Goal: Task Accomplishment & Management: Use online tool/utility

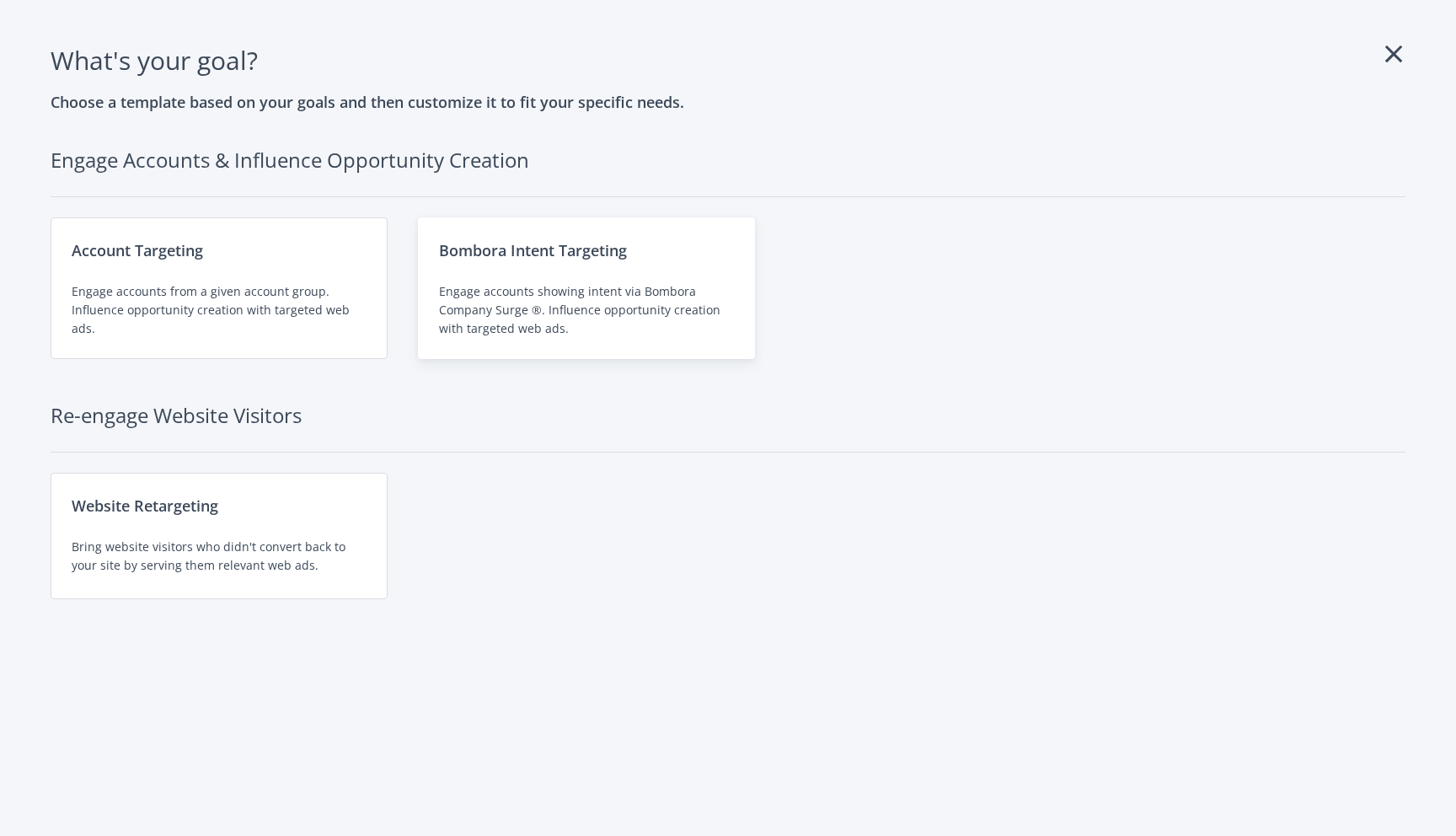
click at [558, 281] on div "Bombora Intent Targeting Engage accounts showing intent via Bombora Company Sur…" at bounding box center [586, 288] width 337 height 142
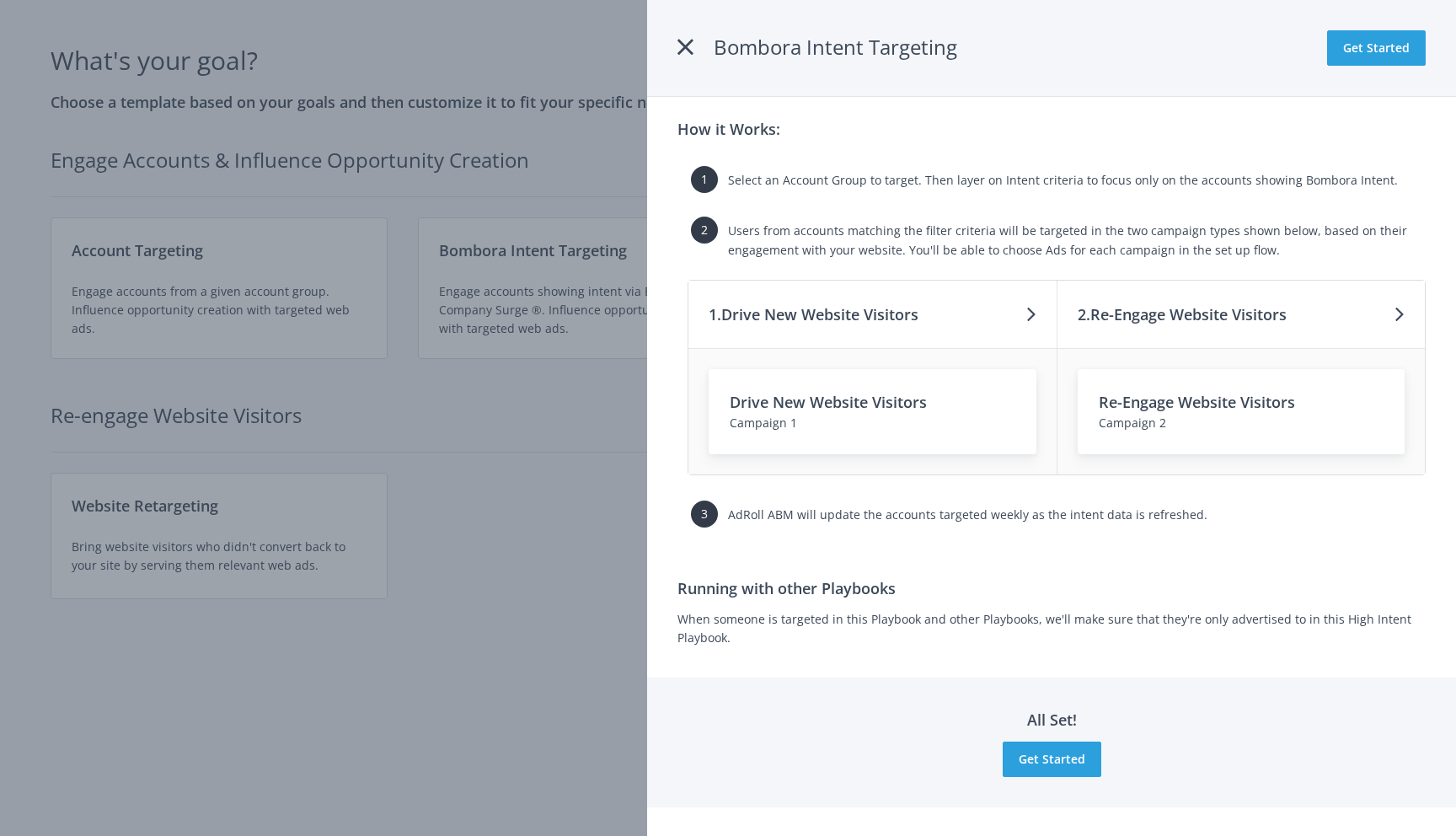
click at [685, 50] on icon at bounding box center [685, 47] width 16 height 30
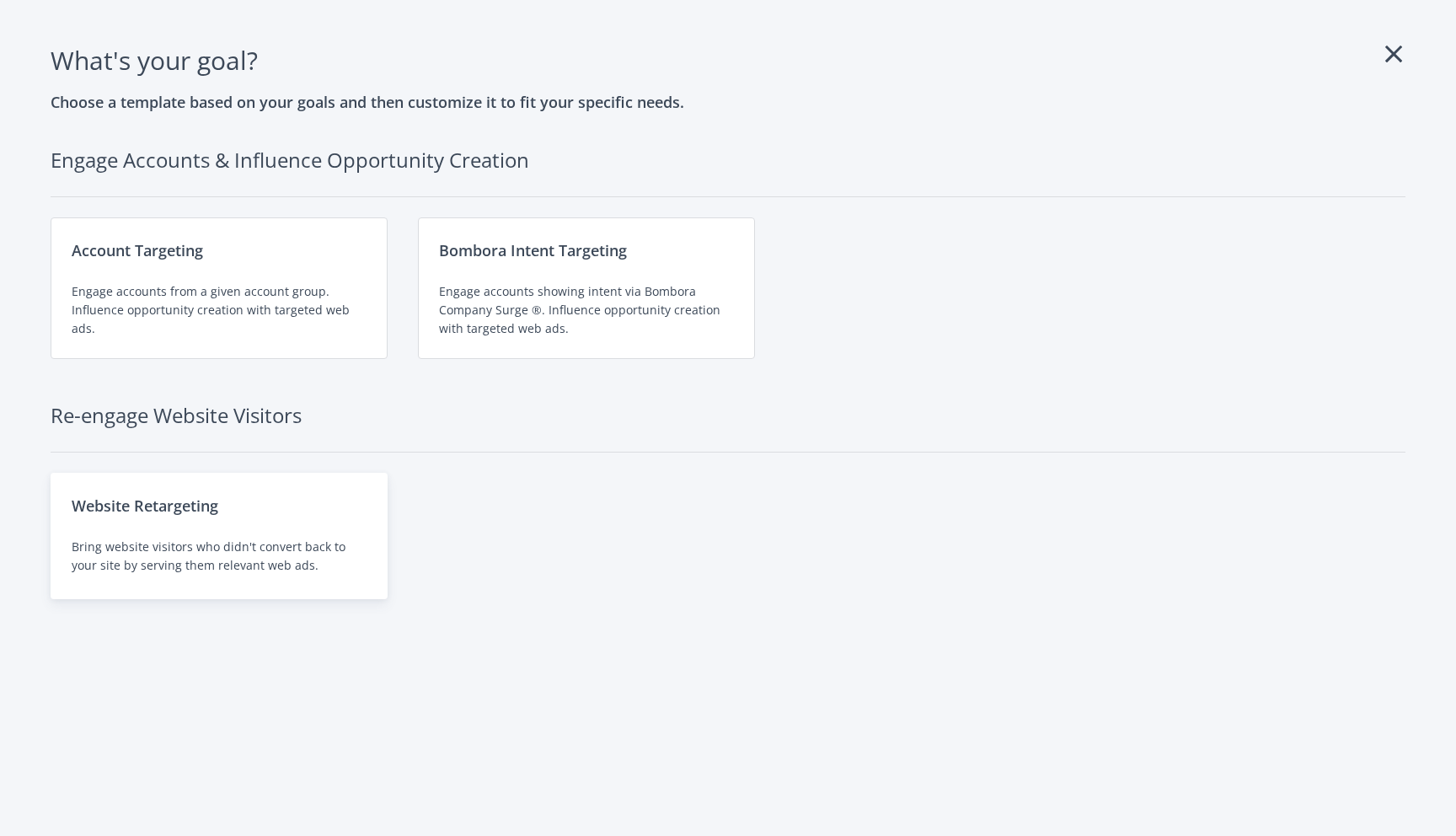
click at [170, 540] on div "Bring website visitors who didn't convert back to your site by serving them rel…" at bounding box center [219, 556] width 295 height 37
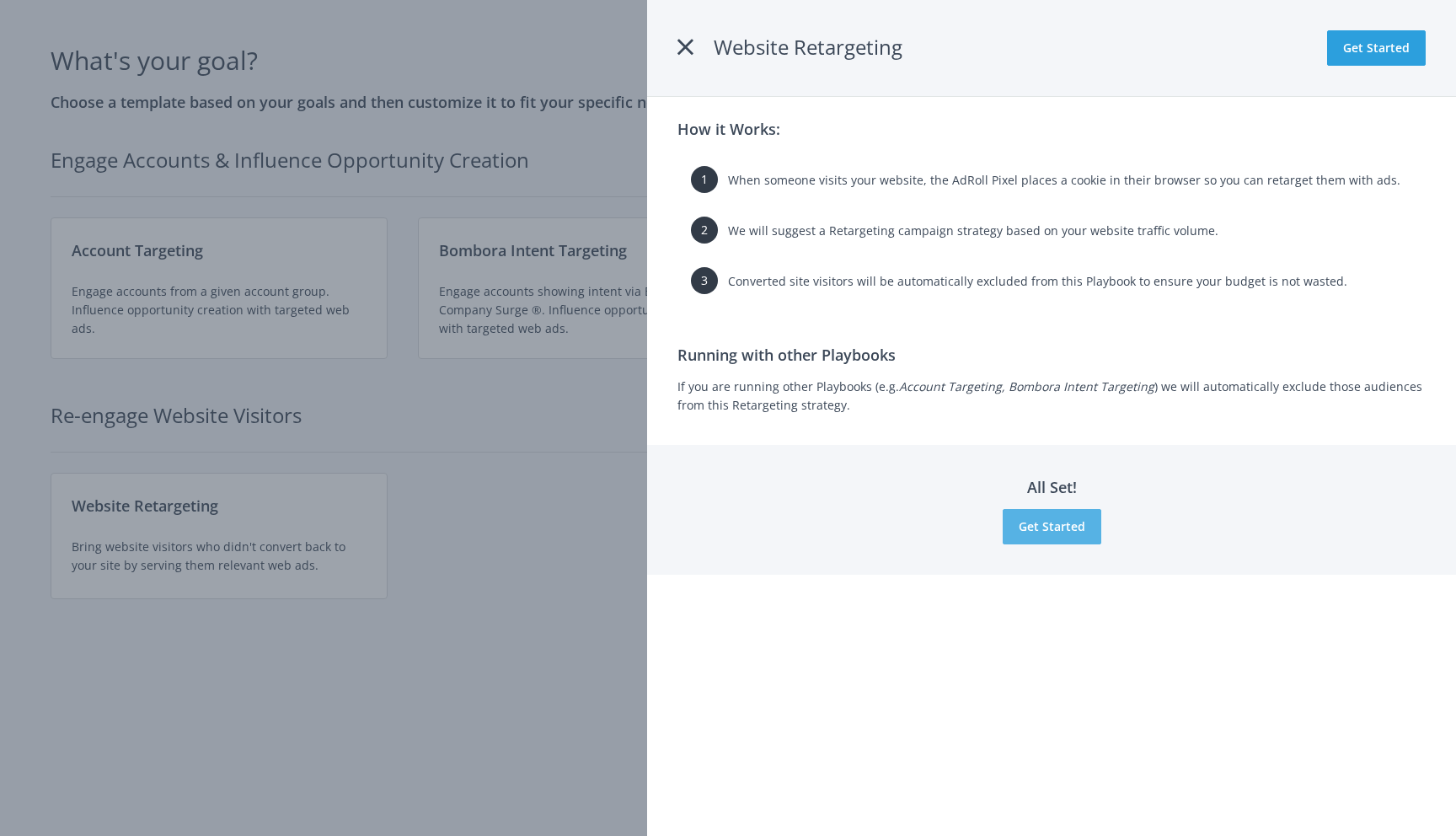
click at [1039, 535] on button "Get Started" at bounding box center [1051, 526] width 99 height 35
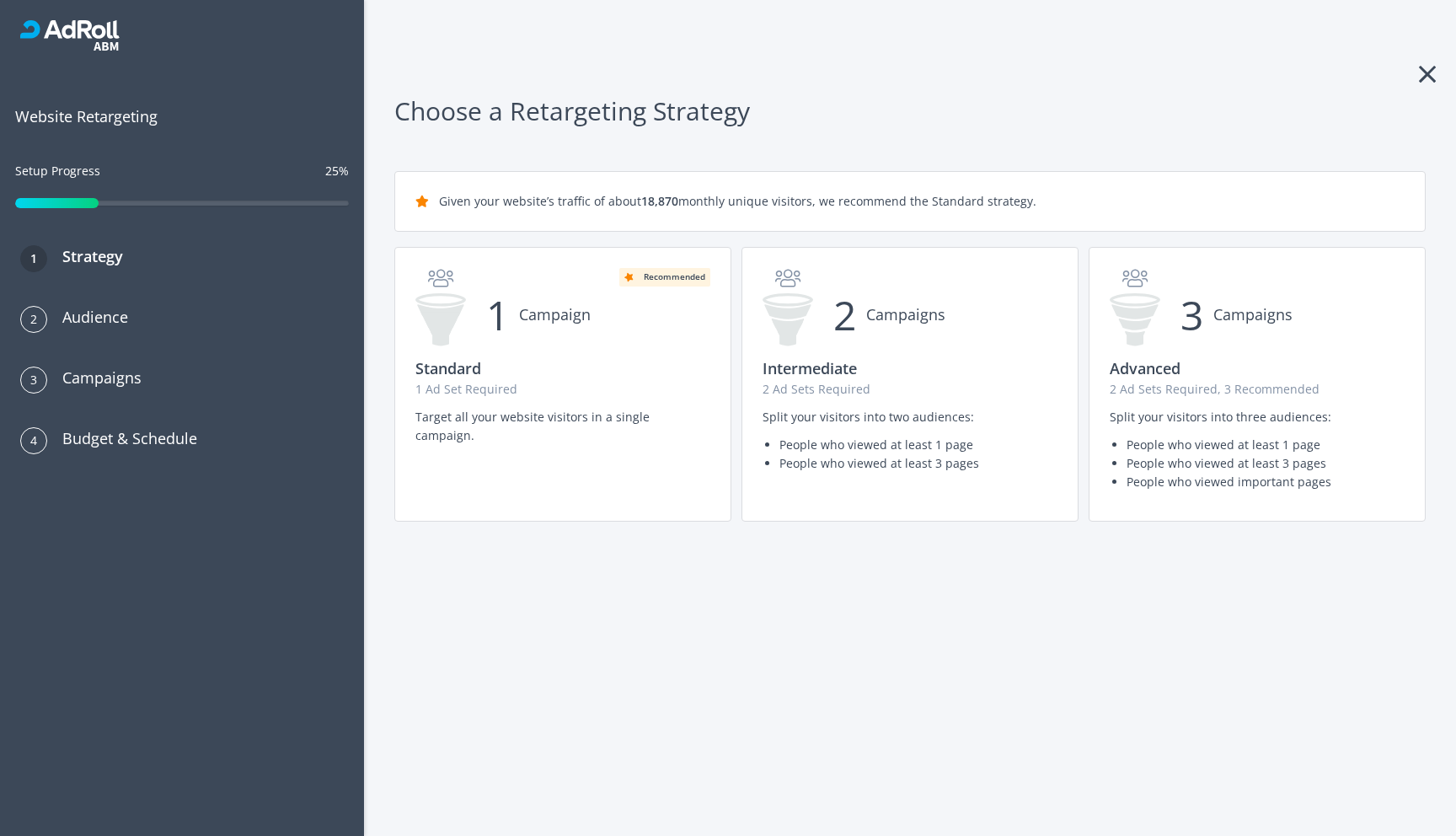
click at [1426, 71] on icon at bounding box center [1426, 74] width 17 height 27
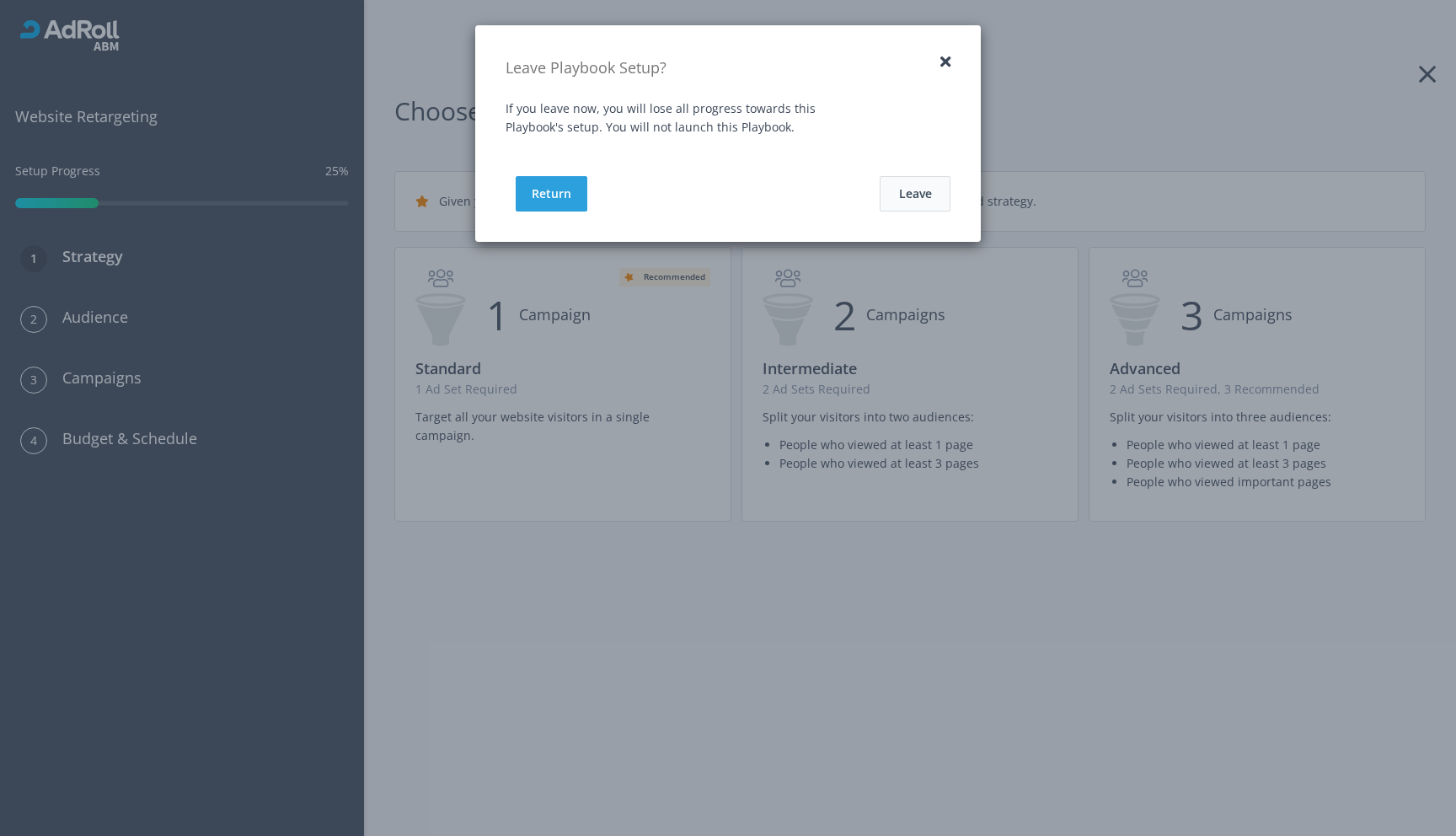
click at [923, 199] on button "Leave" at bounding box center [914, 194] width 71 height 35
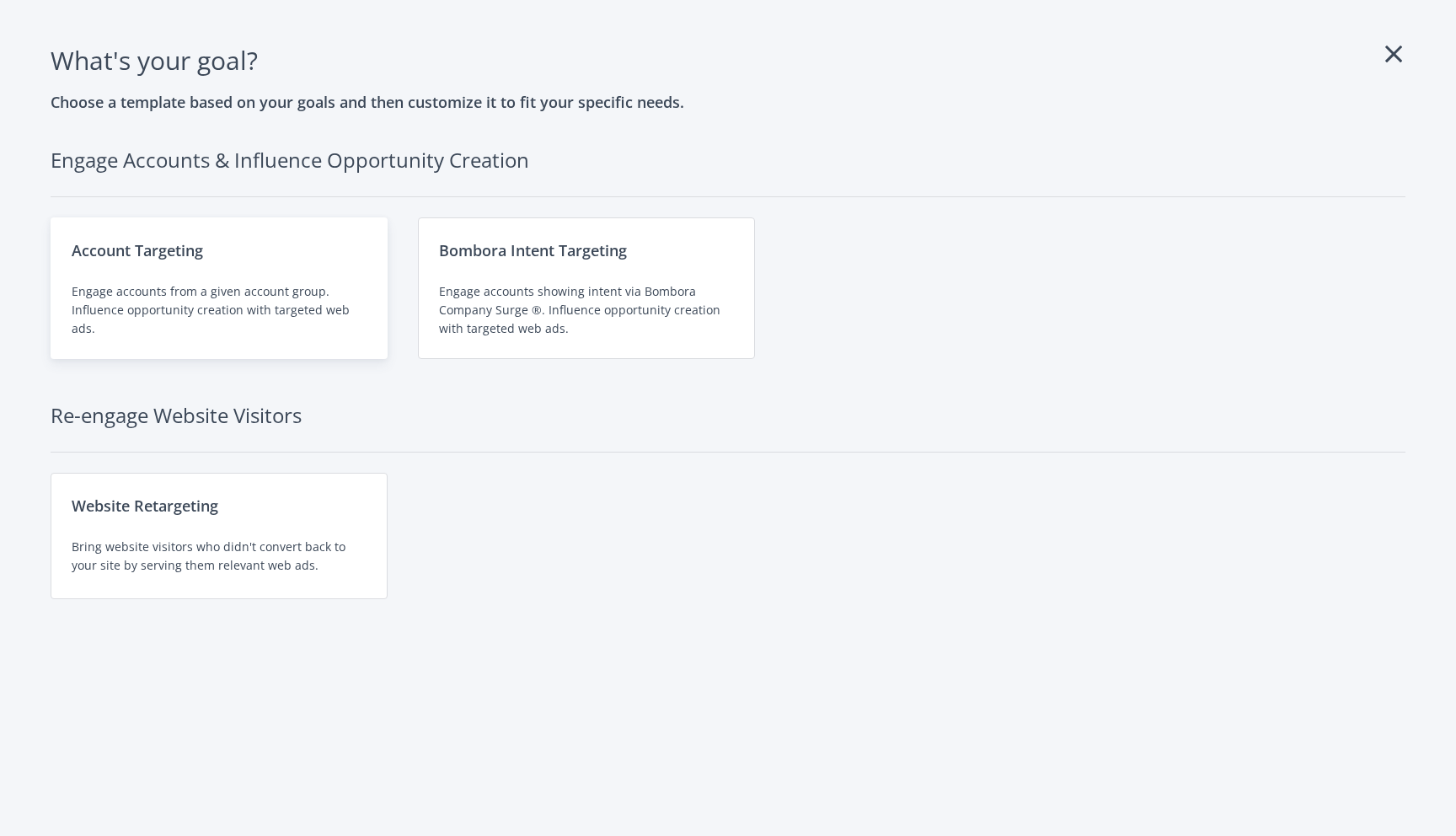
click at [242, 323] on div "Engage accounts from a given account group. Influence opportunity creation with…" at bounding box center [219, 310] width 295 height 56
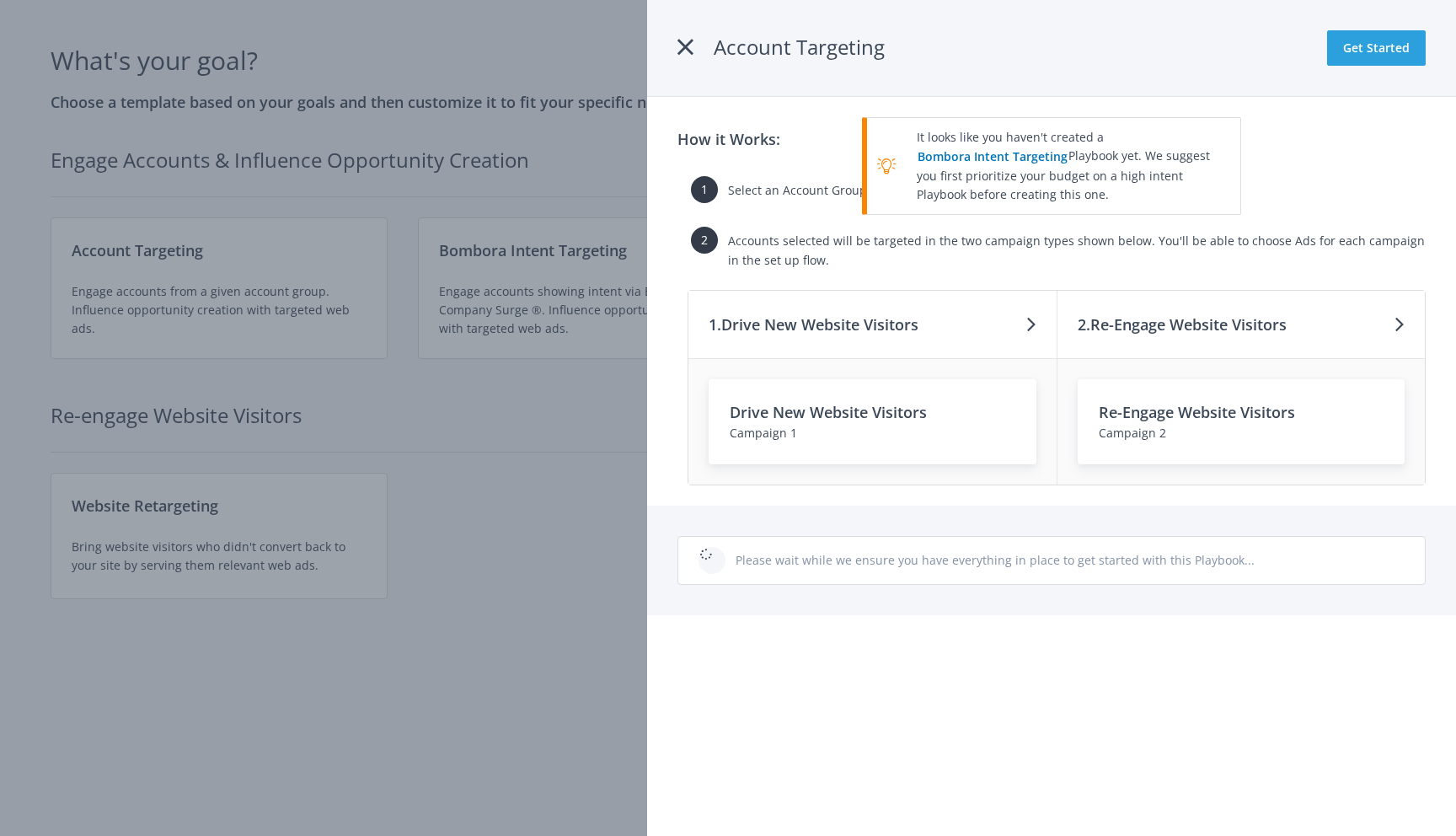
click at [1279, 175] on div "1 Select an Account Group to target." at bounding box center [1051, 196] width 748 height 51
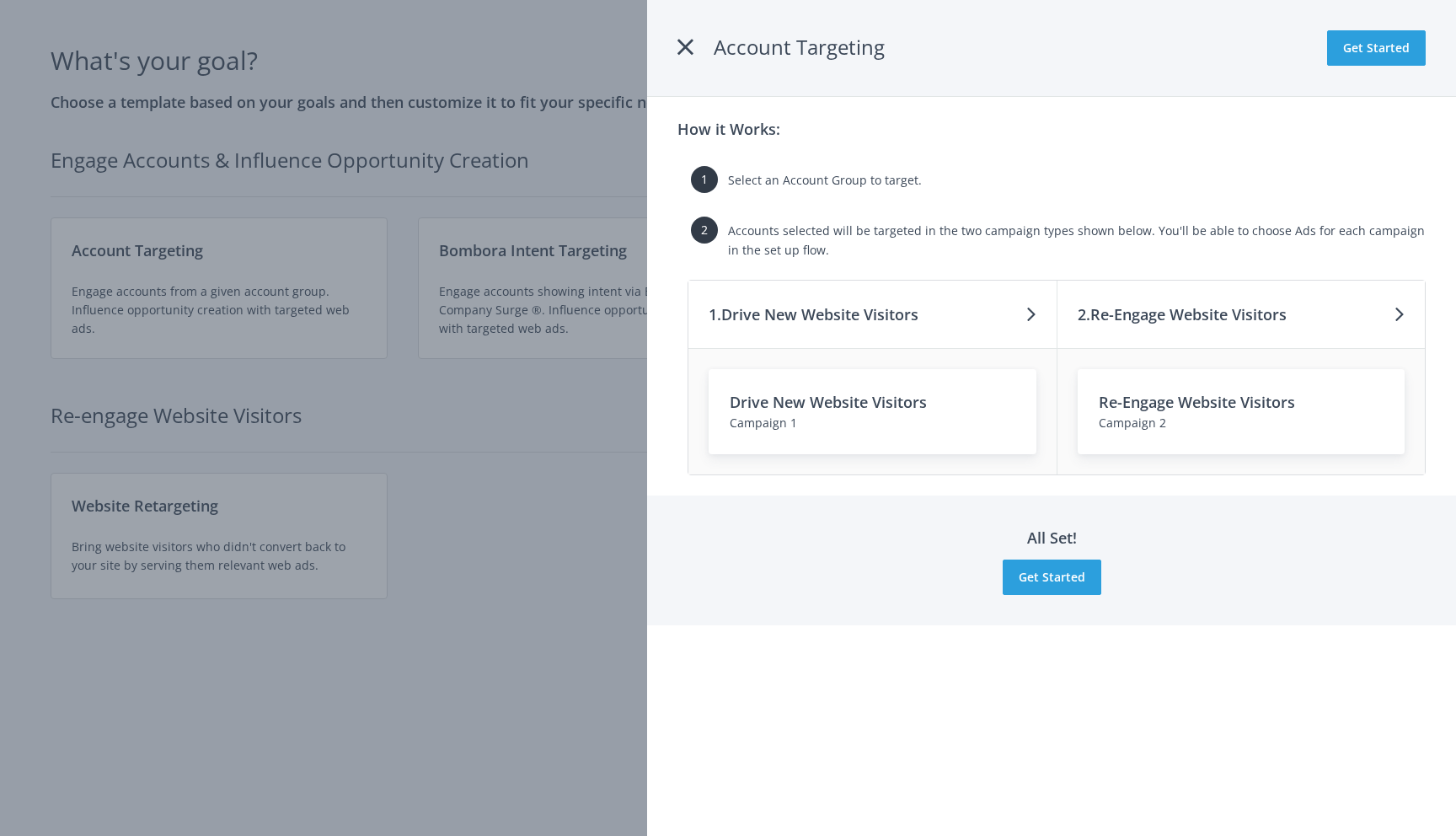
click at [957, 431] on div "Campaign 1" at bounding box center [873, 423] width 285 height 19
click at [1071, 583] on button "Get Started" at bounding box center [1051, 577] width 99 height 35
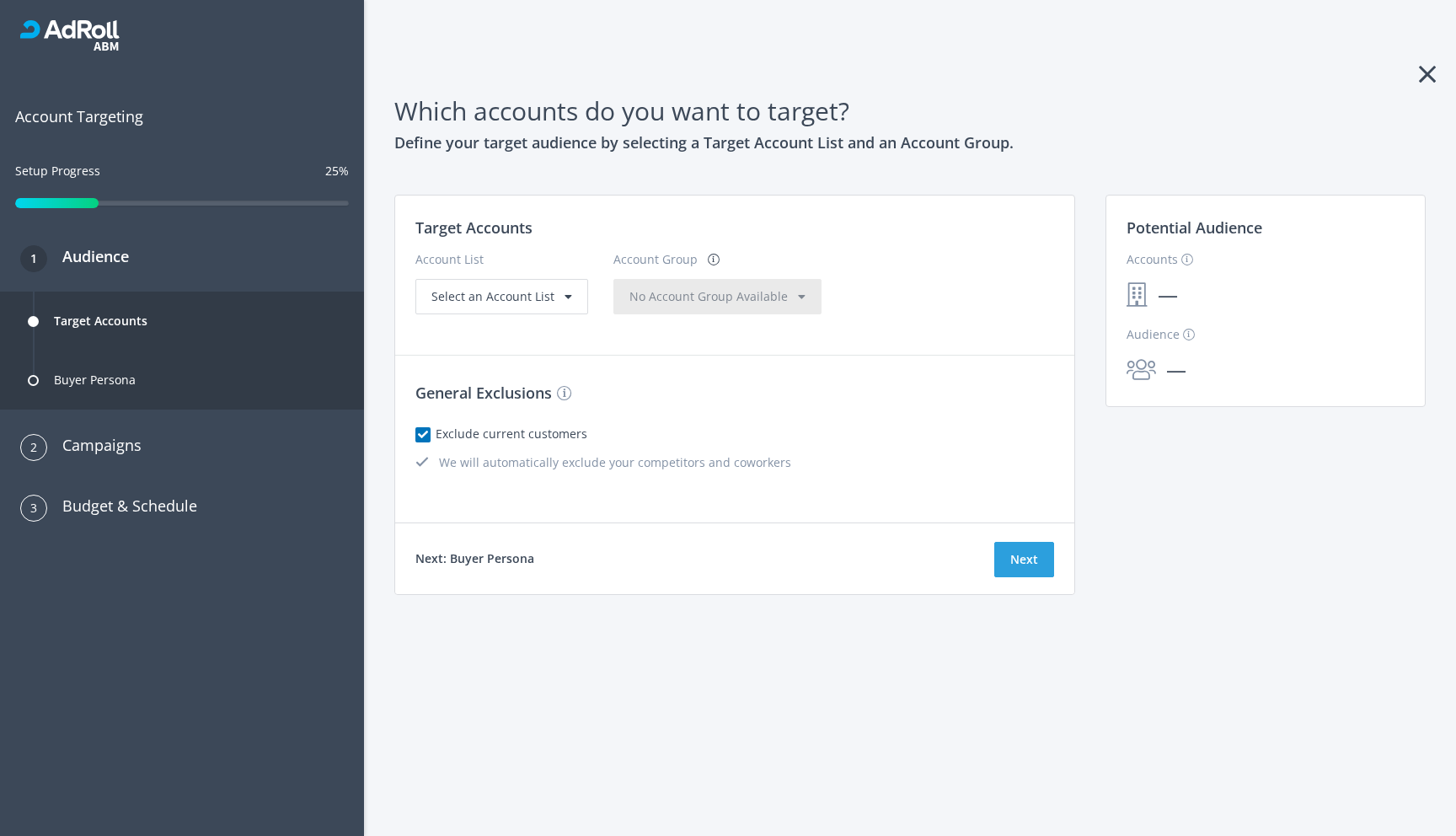
click at [79, 458] on div "2 Campaigns" at bounding box center [81, 445] width 122 height 51
click at [1022, 557] on button "Next" at bounding box center [1024, 559] width 60 height 35
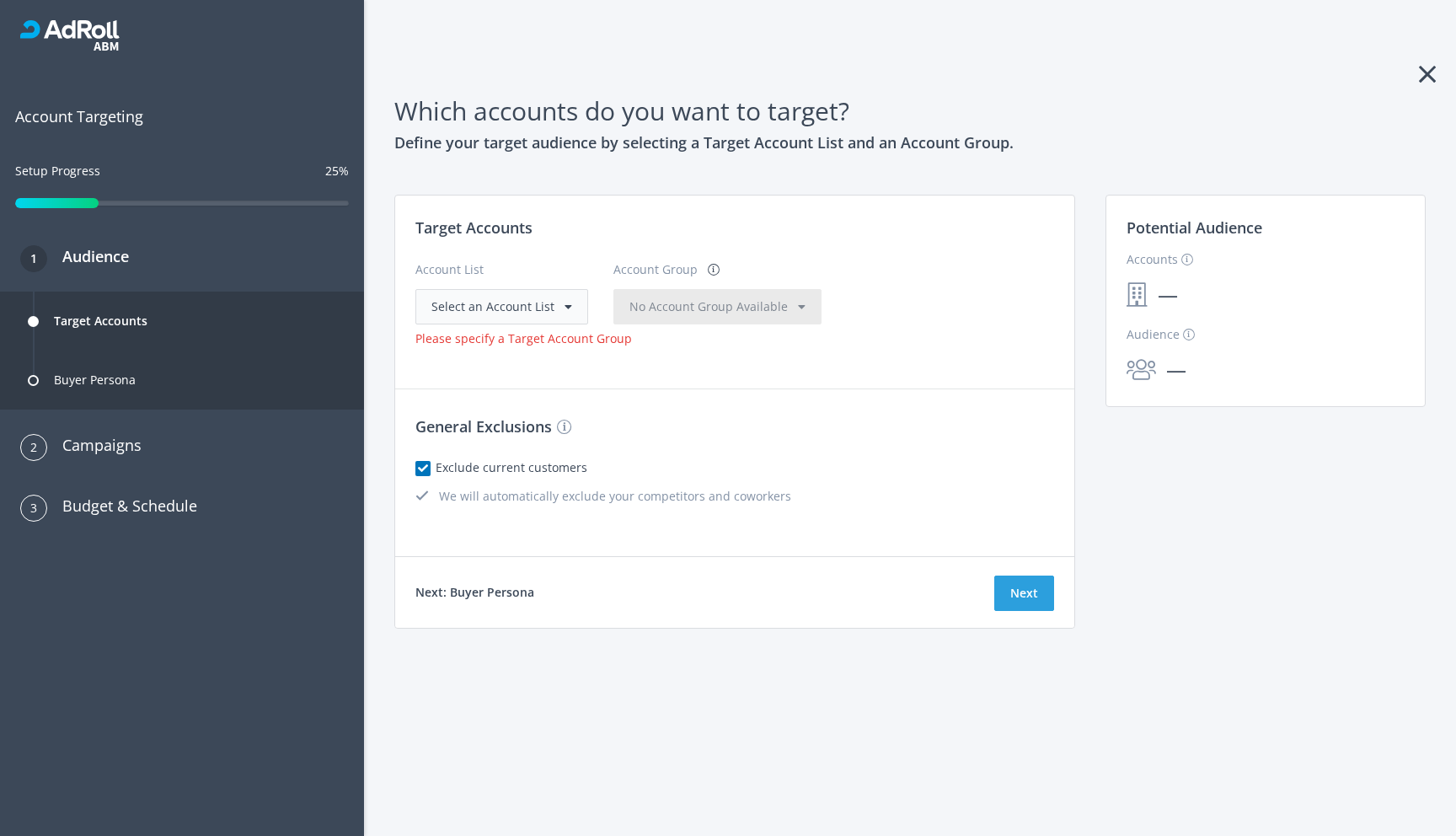
click at [567, 306] on div "Select an Account List" at bounding box center [501, 306] width 173 height 35
click at [517, 304] on span "Select an Account List" at bounding box center [492, 306] width 123 height 16
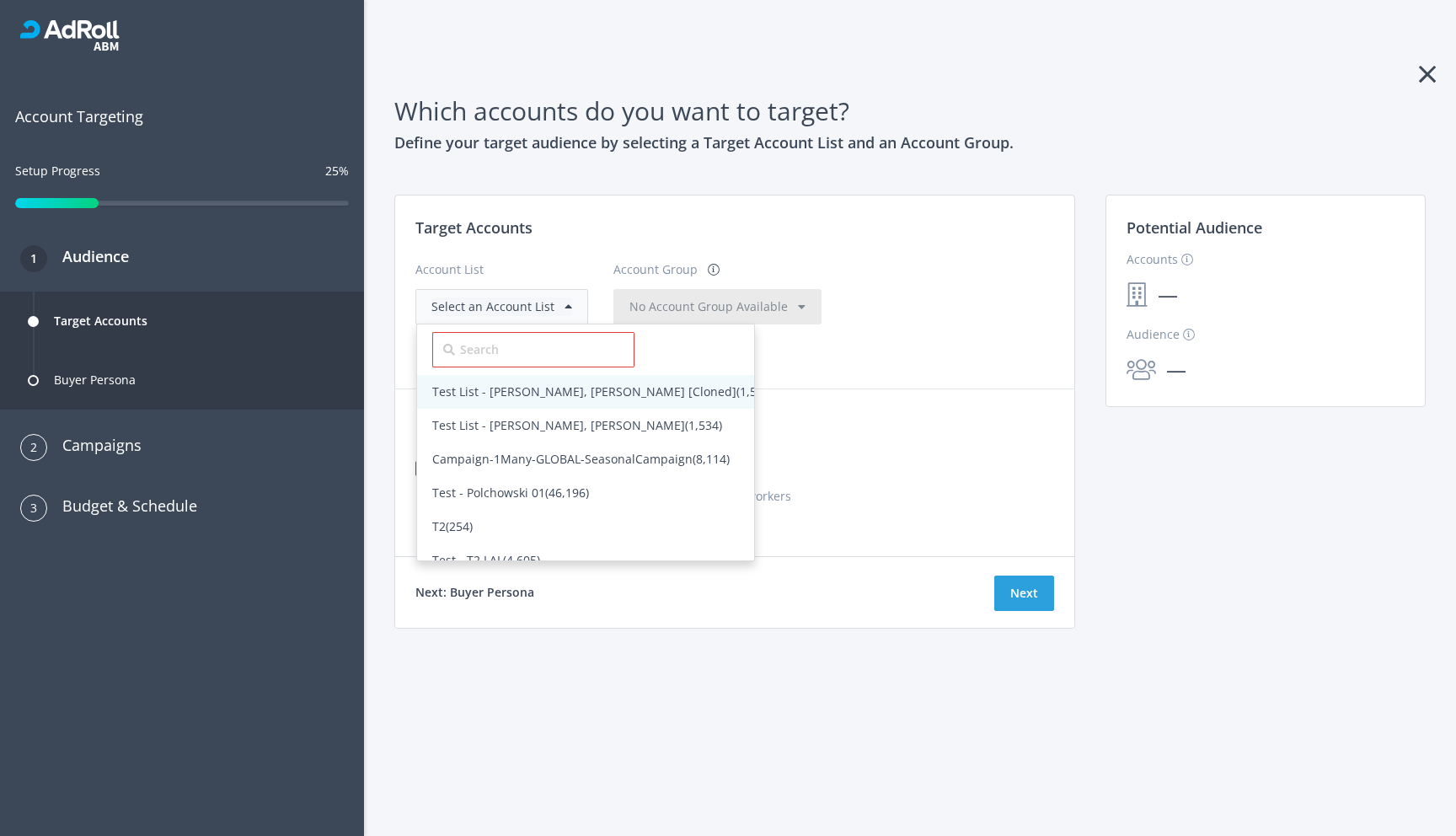
click at [458, 392] on span "Test List - Amanda, Rajan, Tom [Cloned] (1,534)" at bounding box center [602, 391] width 341 height 16
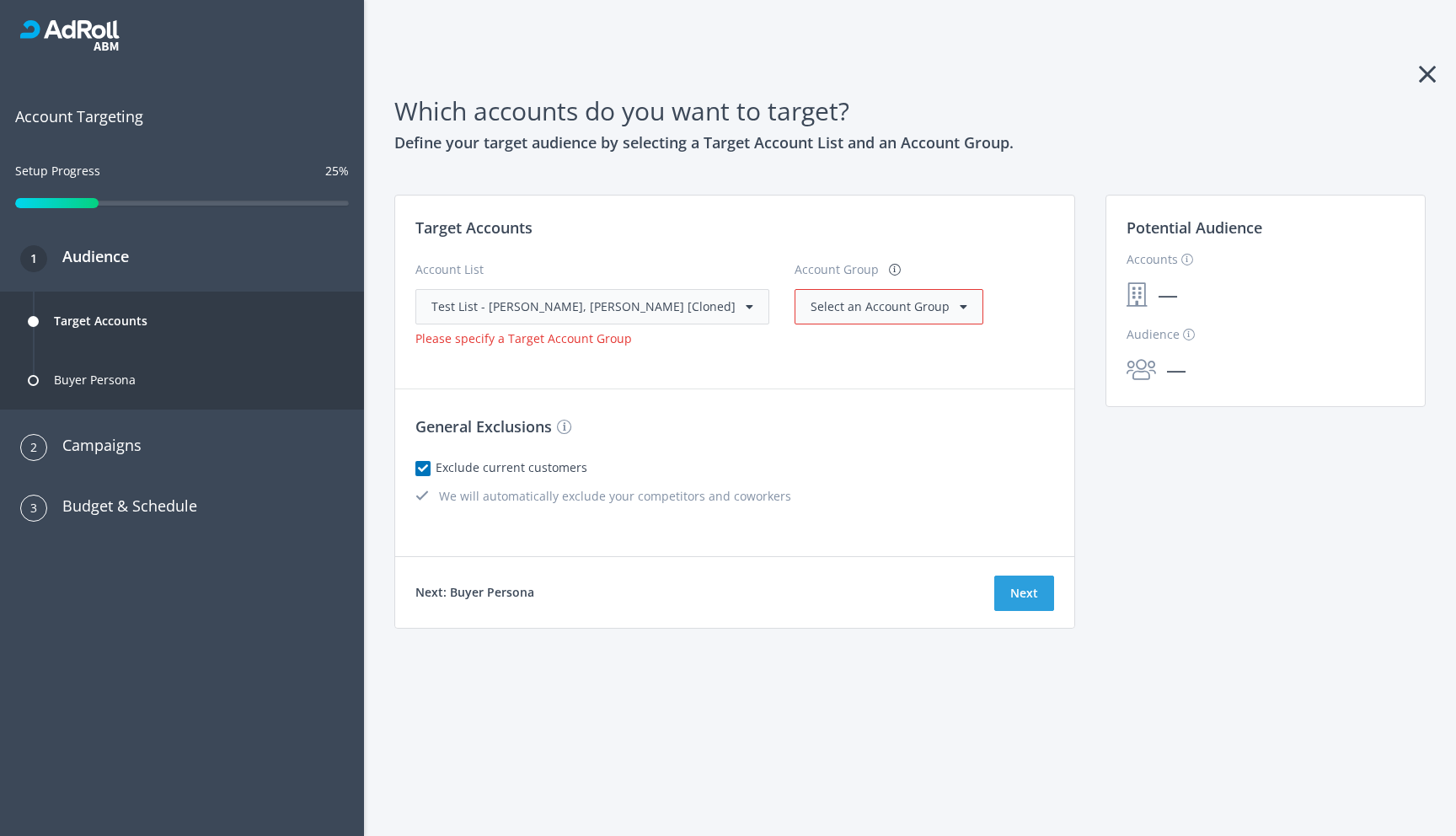
click at [844, 317] on div "Select an Account Group" at bounding box center [889, 306] width 188 height 35
click at [831, 306] on span "Select an Account Group" at bounding box center [880, 306] width 139 height 16
click at [811, 339] on span "All Accounts (1,534)" at bounding box center [864, 341] width 106 height 16
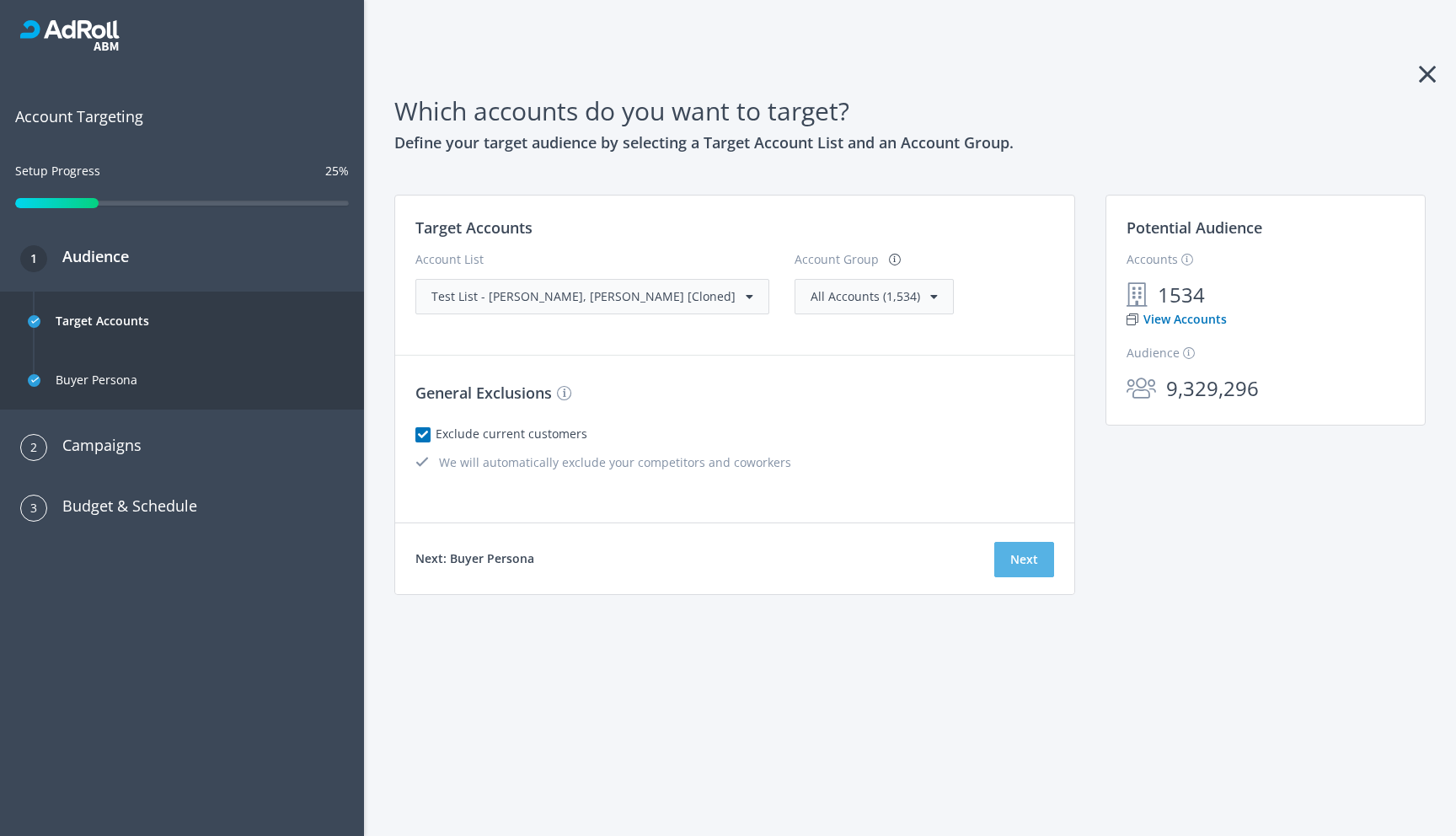
click at [1030, 556] on button "Next" at bounding box center [1024, 559] width 60 height 35
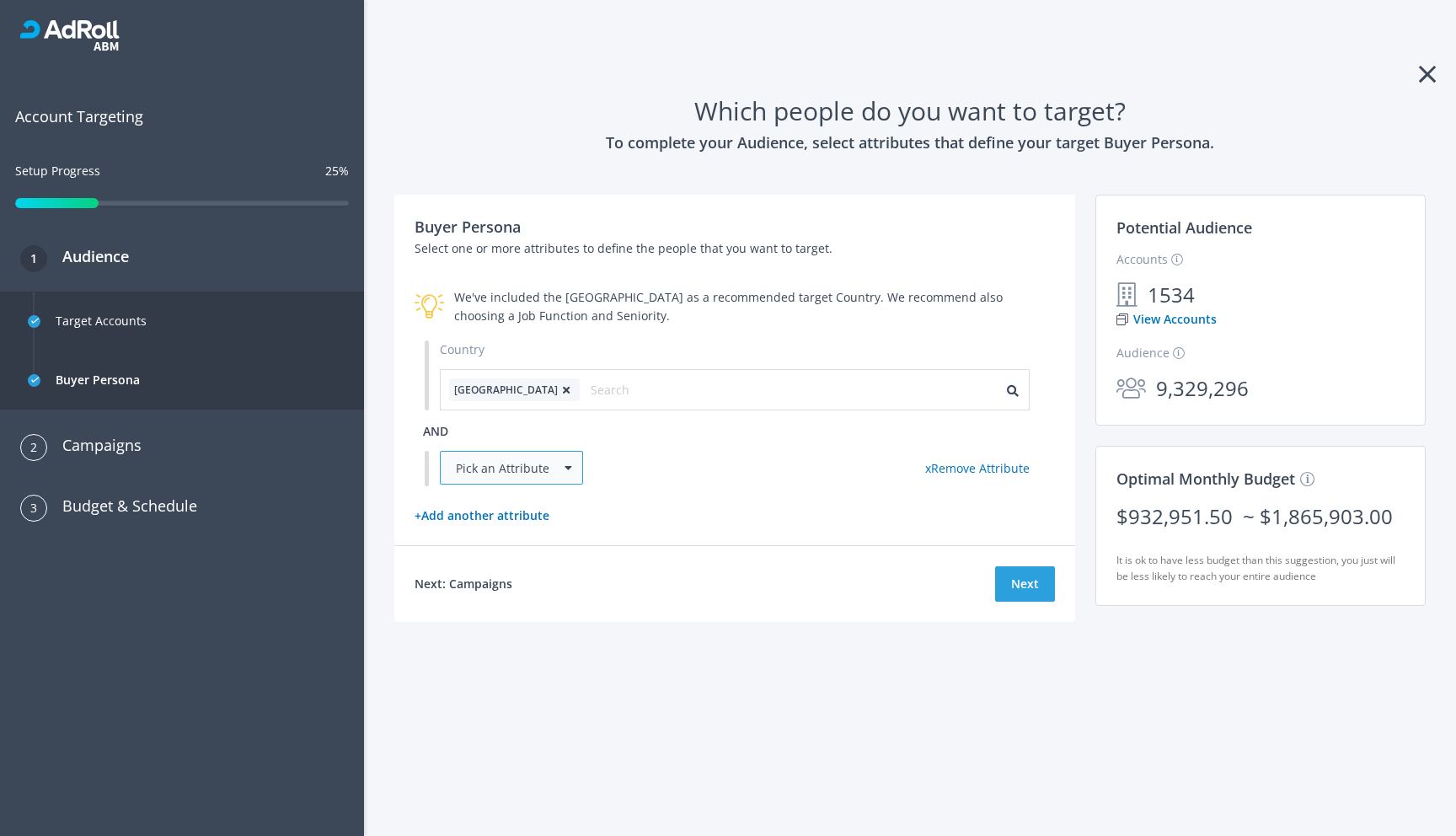
click at [564, 476] on div "Pick an Attribute" at bounding box center [512, 468] width 144 height 34
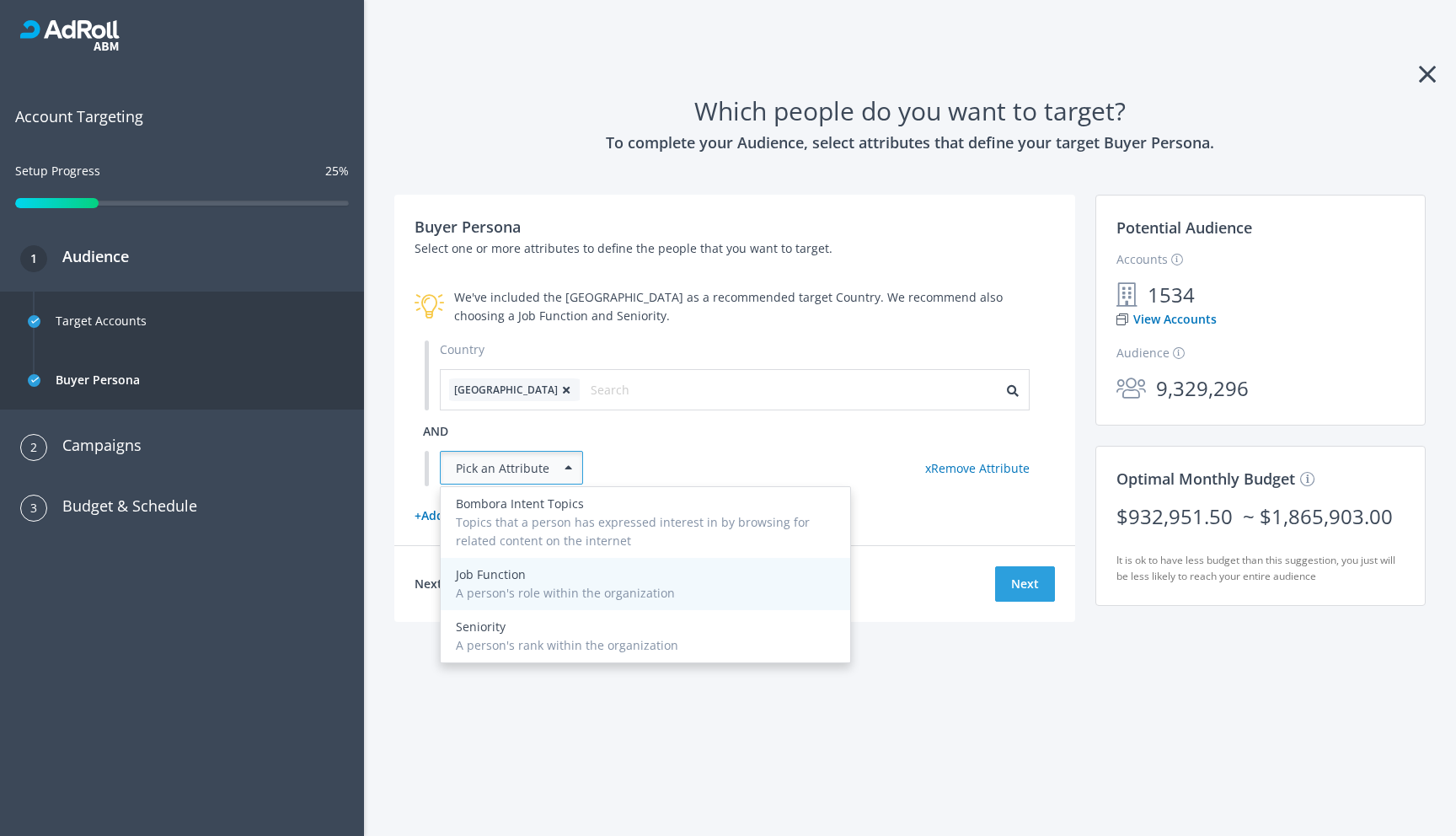
click at [513, 571] on div "Job Function" at bounding box center [645, 575] width 379 height 19
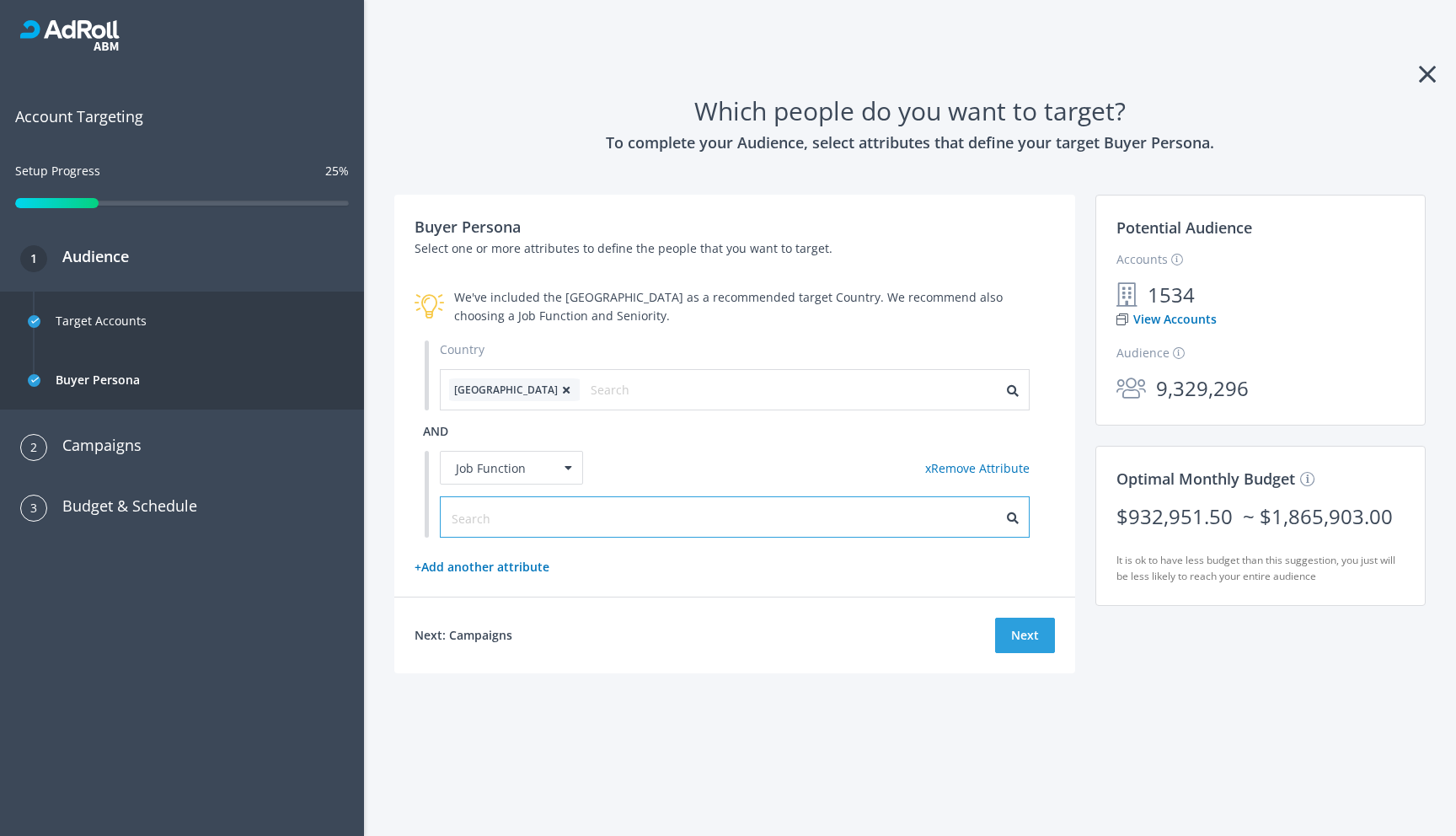
click at [533, 523] on input "text" at bounding box center [527, 518] width 151 height 19
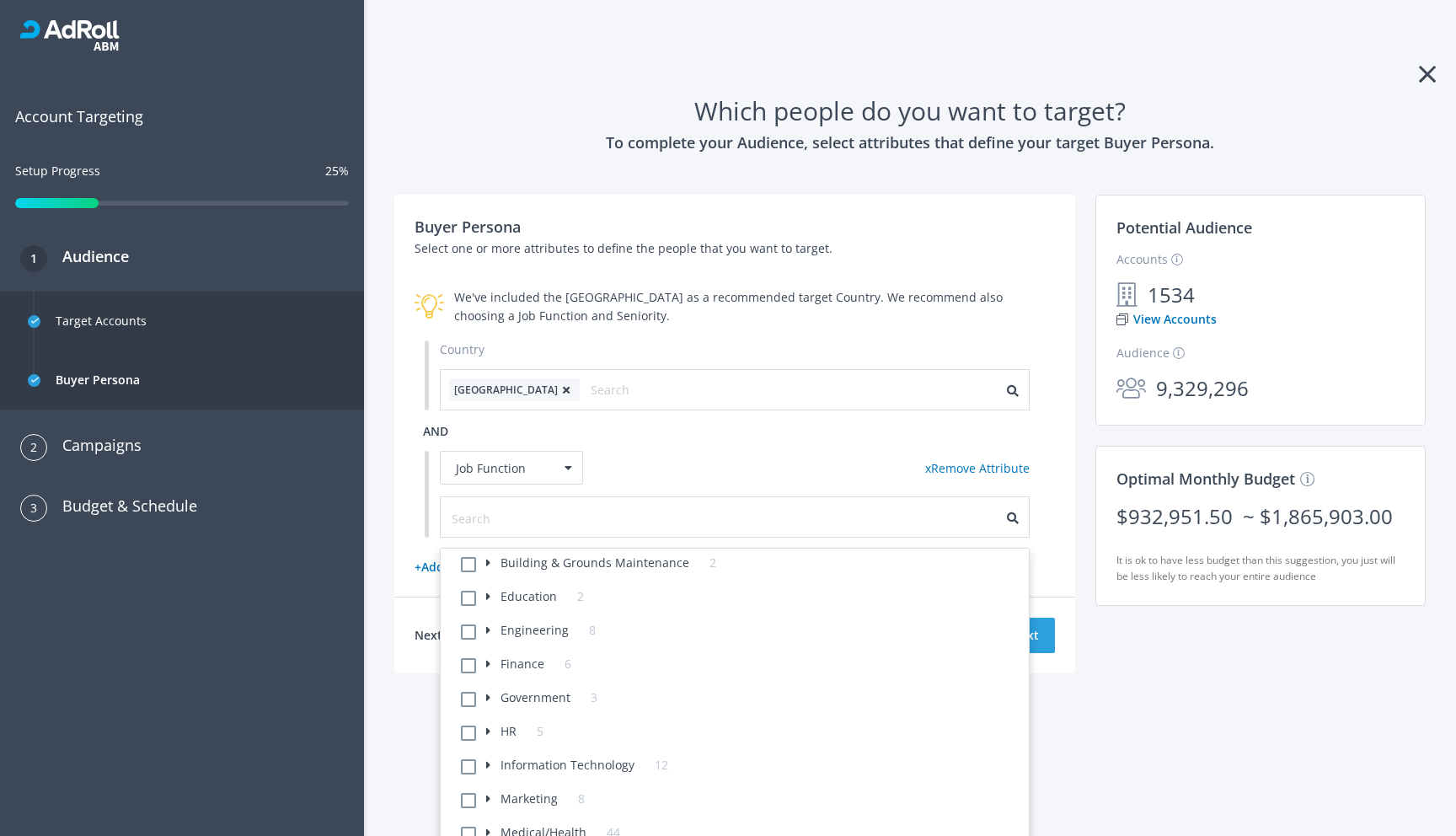
click at [492, 596] on label "Education 2" at bounding box center [535, 597] width 98 height 19
click at [497, 632] on label "Management & Administrators" at bounding box center [581, 630] width 170 height 19
checkbox Administrators-142 "true"
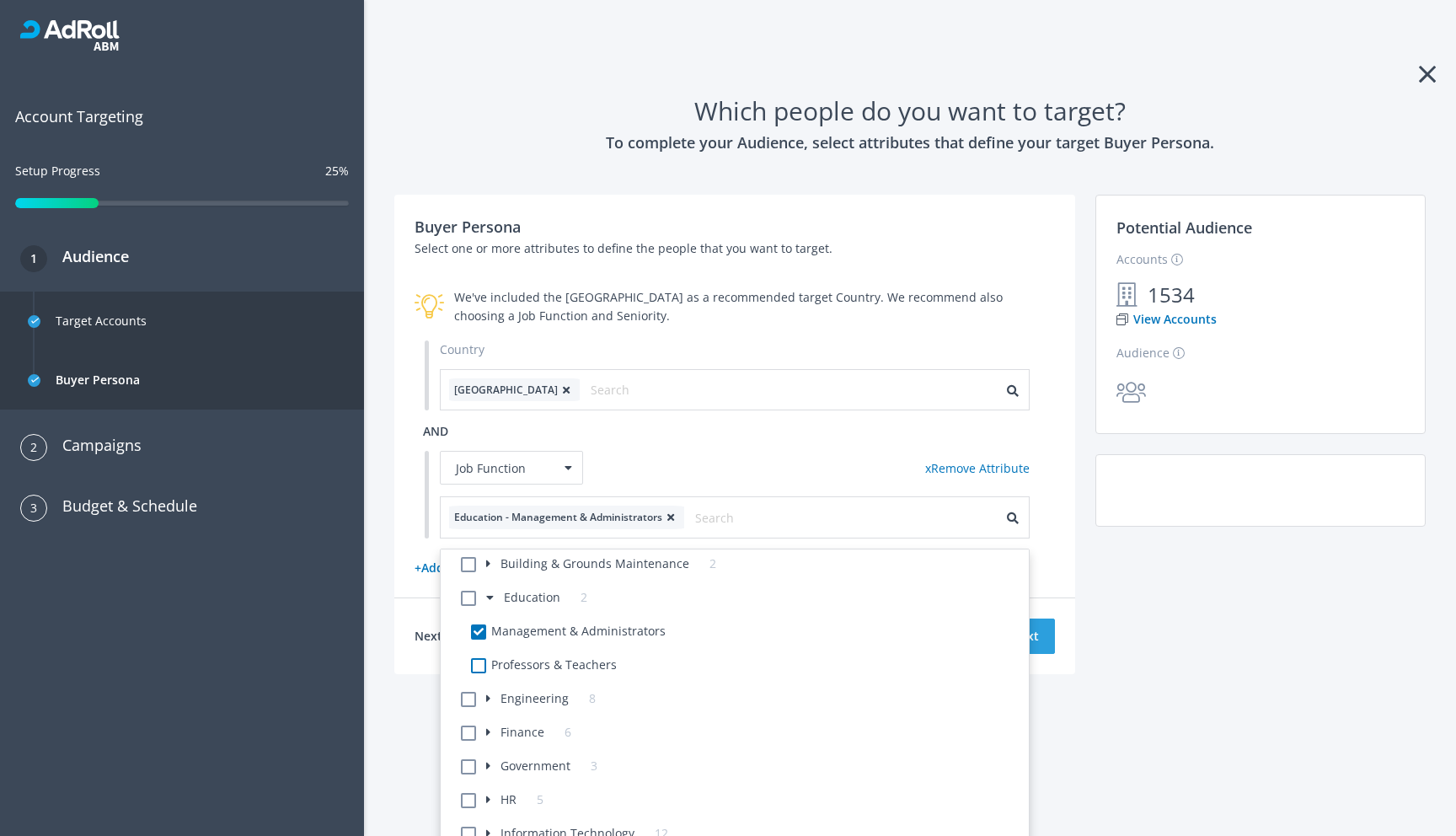
click at [497, 659] on label "Professors & Teachers" at bounding box center [556, 664] width 121 height 19
checkbox input "true"
checkbox Teachers-142 "true"
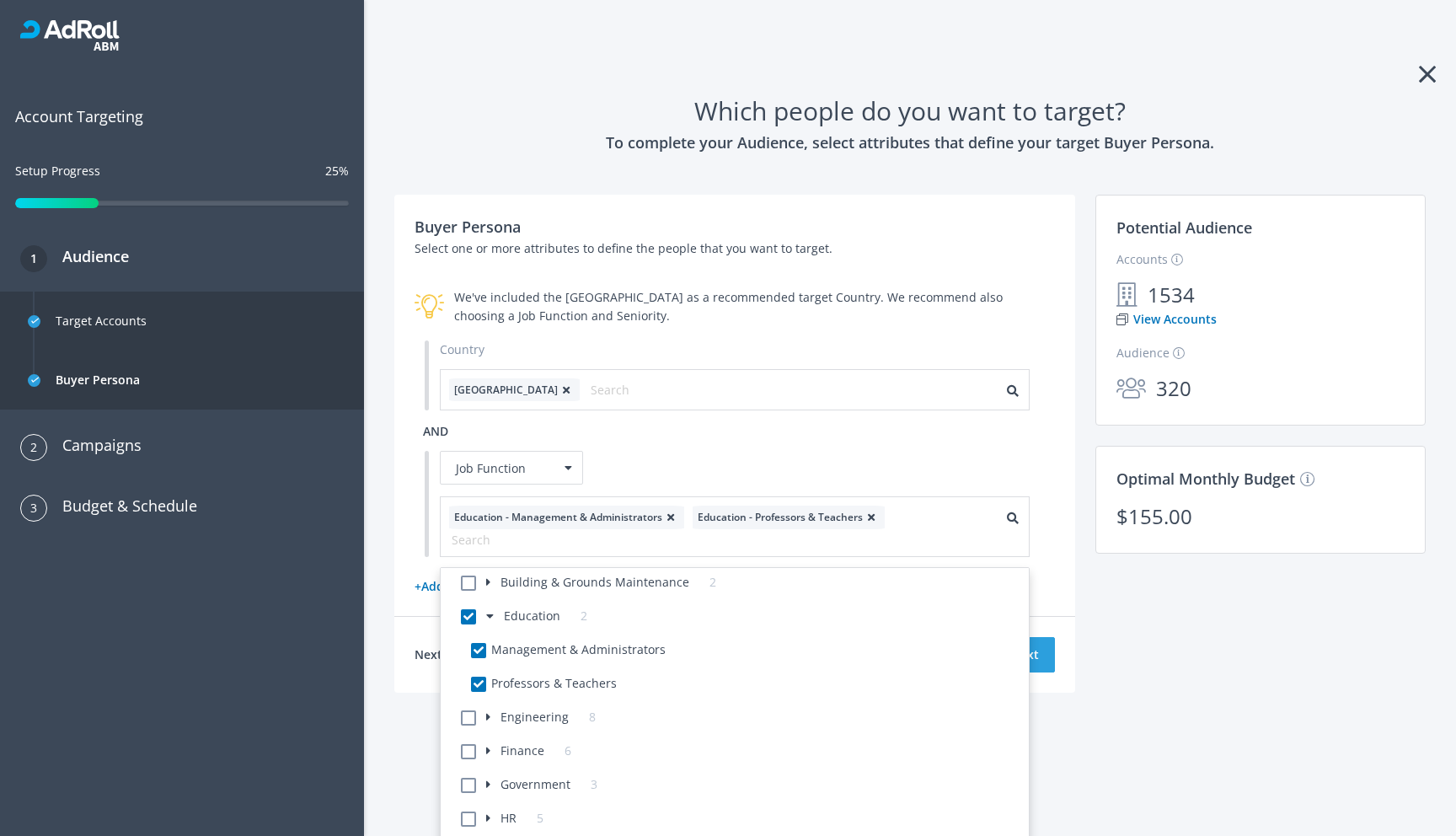
click at [1252, 653] on div "Buyer Persona Select one or more attributes to define the people that you want …" at bounding box center [910, 463] width 1051 height 538
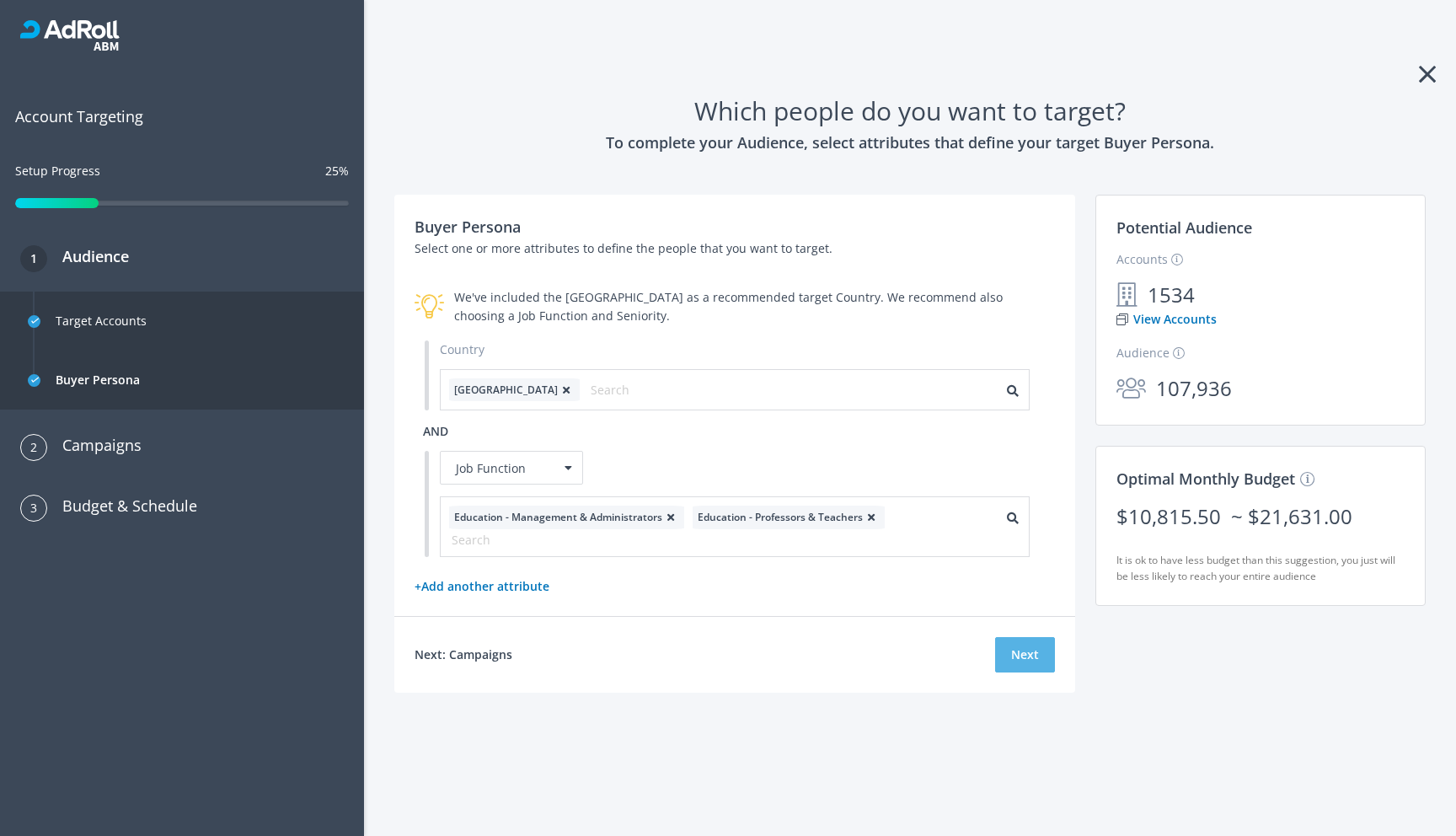
click at [1013, 658] on button "Next" at bounding box center [1025, 654] width 60 height 35
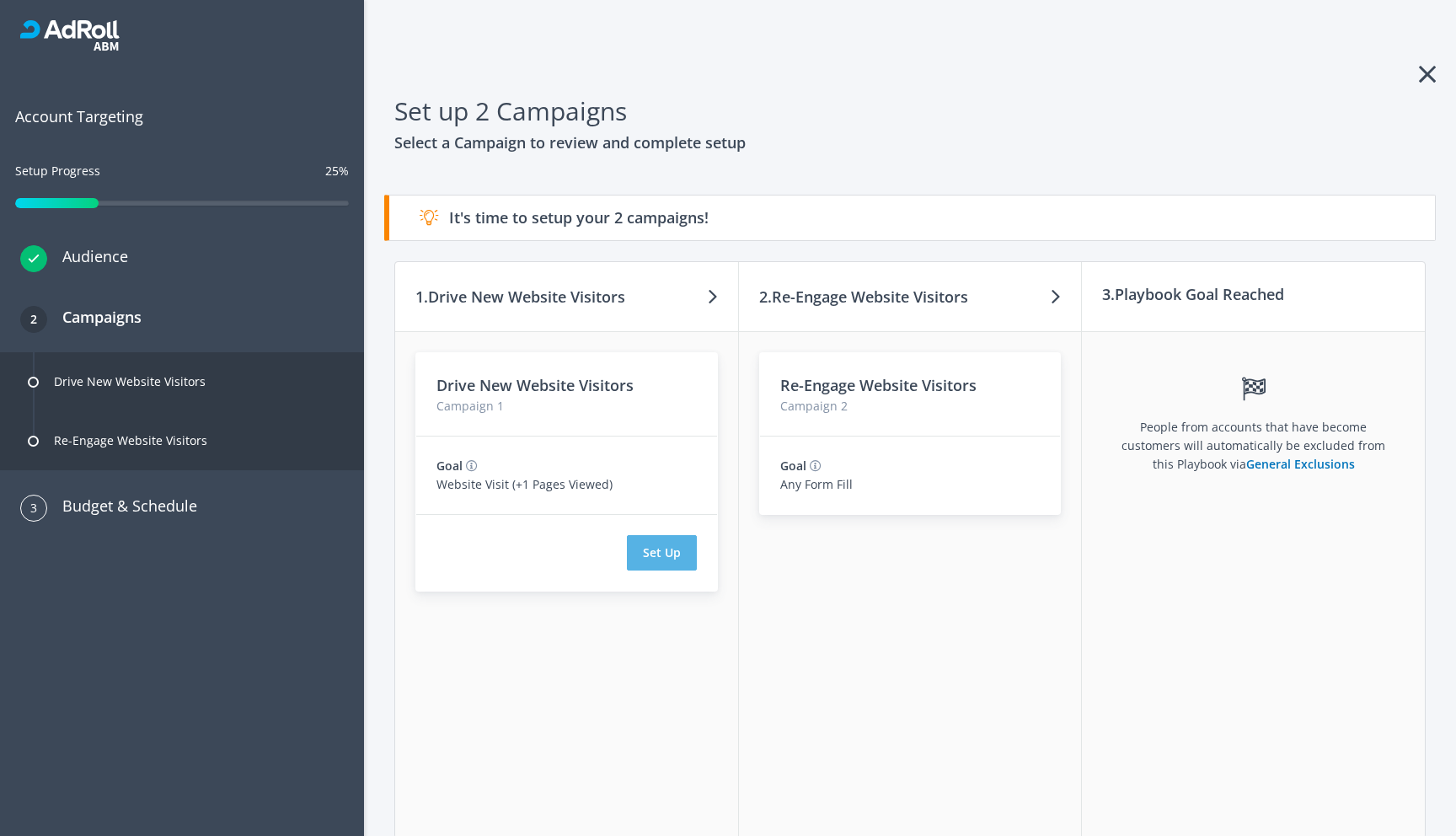
click at [679, 556] on button "Set Up" at bounding box center [661, 552] width 70 height 35
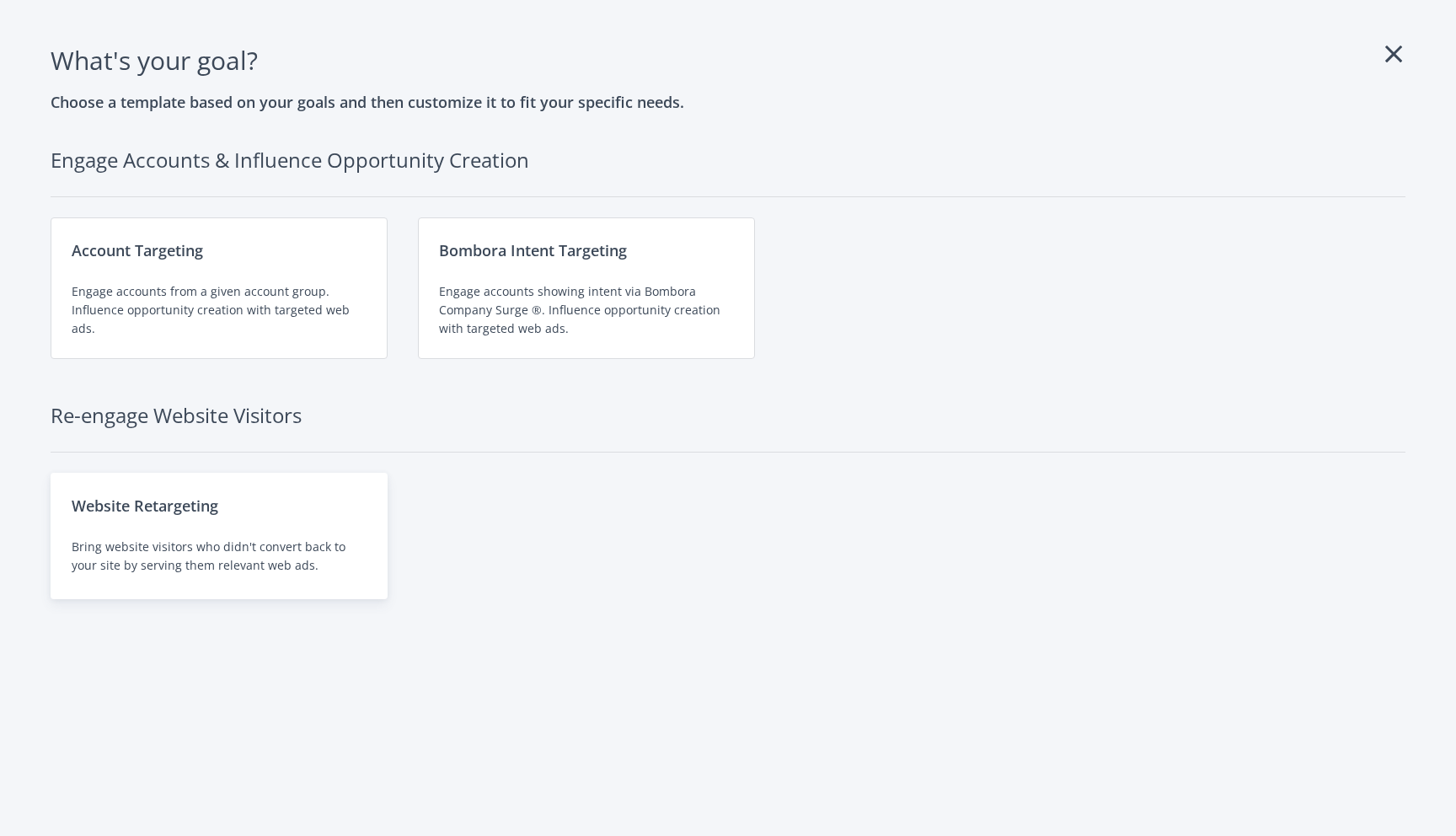
click at [283, 543] on div "Bring website visitors who didn't convert back to your site by serving them rel…" at bounding box center [219, 556] width 295 height 37
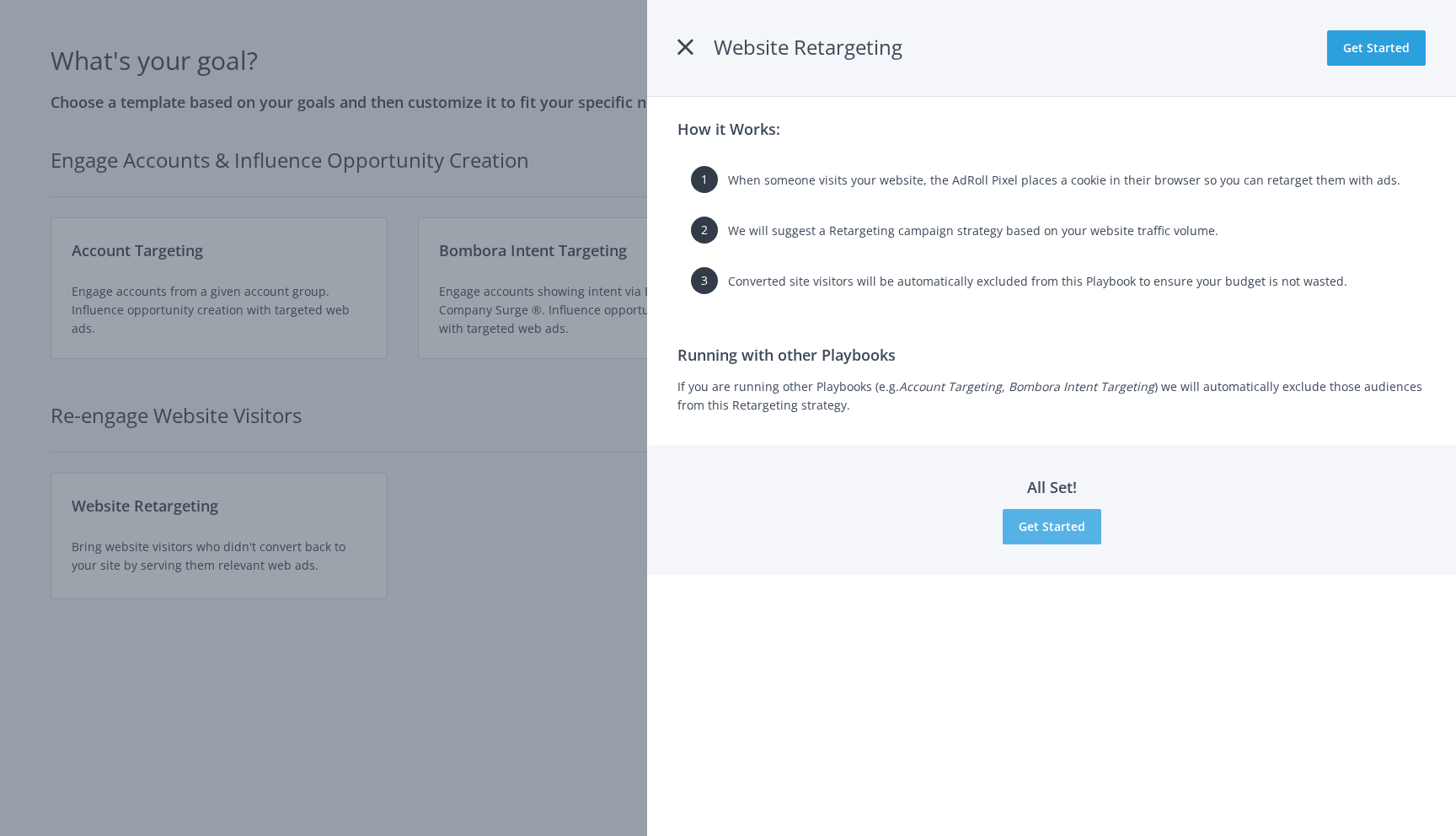
click at [1055, 523] on button "Get Started" at bounding box center [1051, 526] width 99 height 35
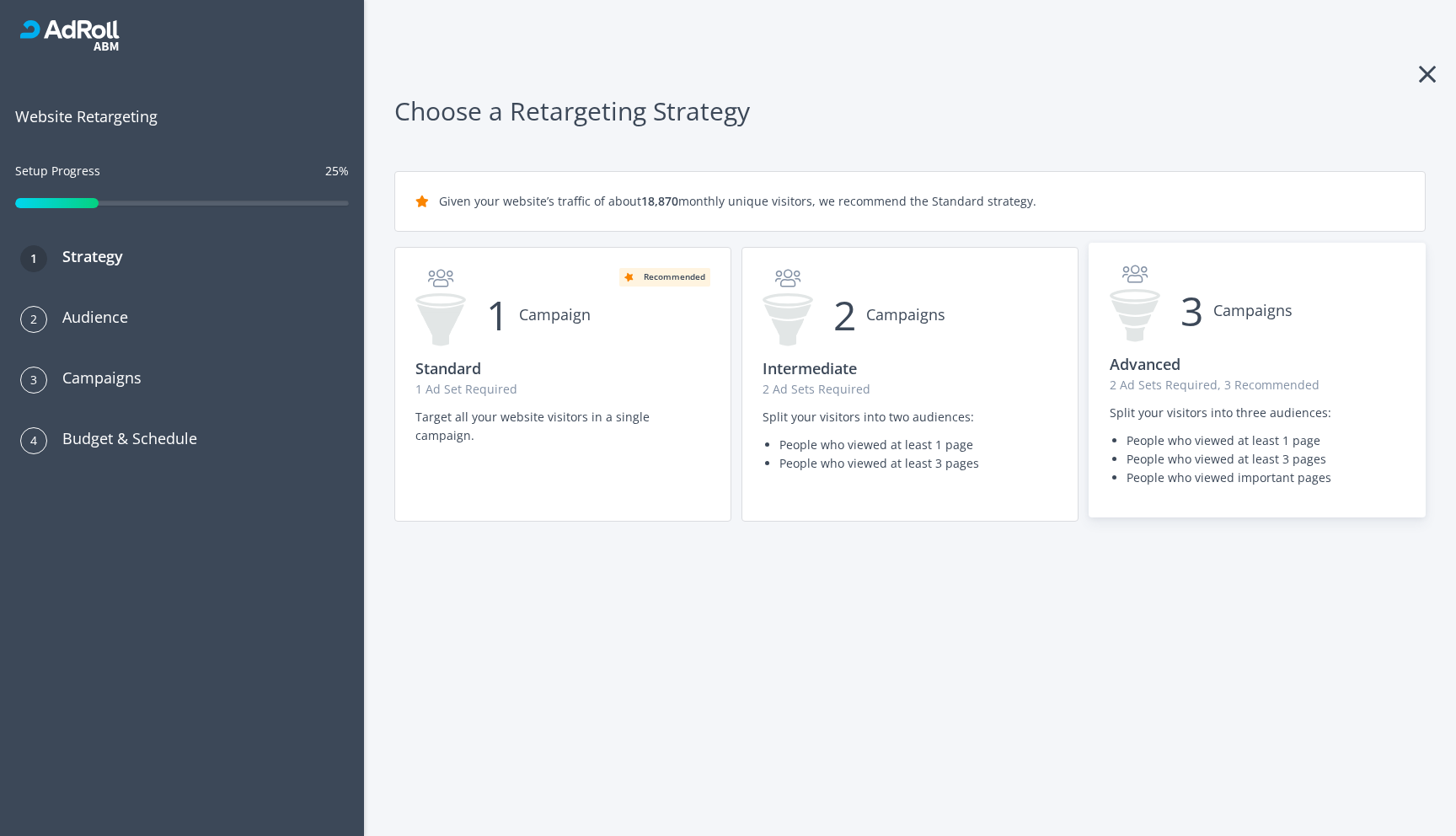
click at [1221, 401] on div "3 Campaigns Advanced 2 Ad Sets Required, 3 Recommended Split your visitors into…" at bounding box center [1257, 380] width 335 height 273
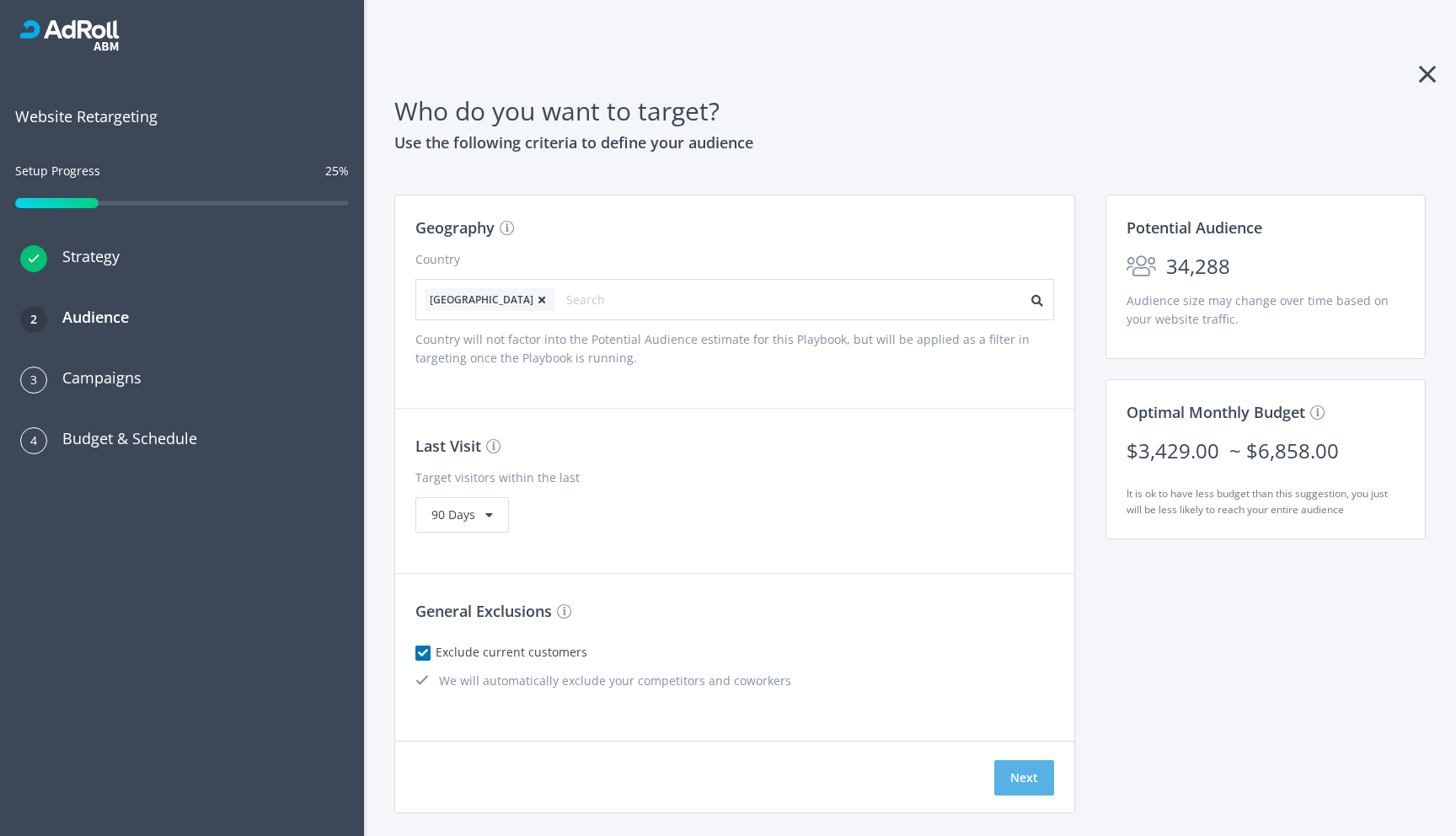
click at [1025, 781] on button "Next" at bounding box center [1024, 777] width 60 height 35
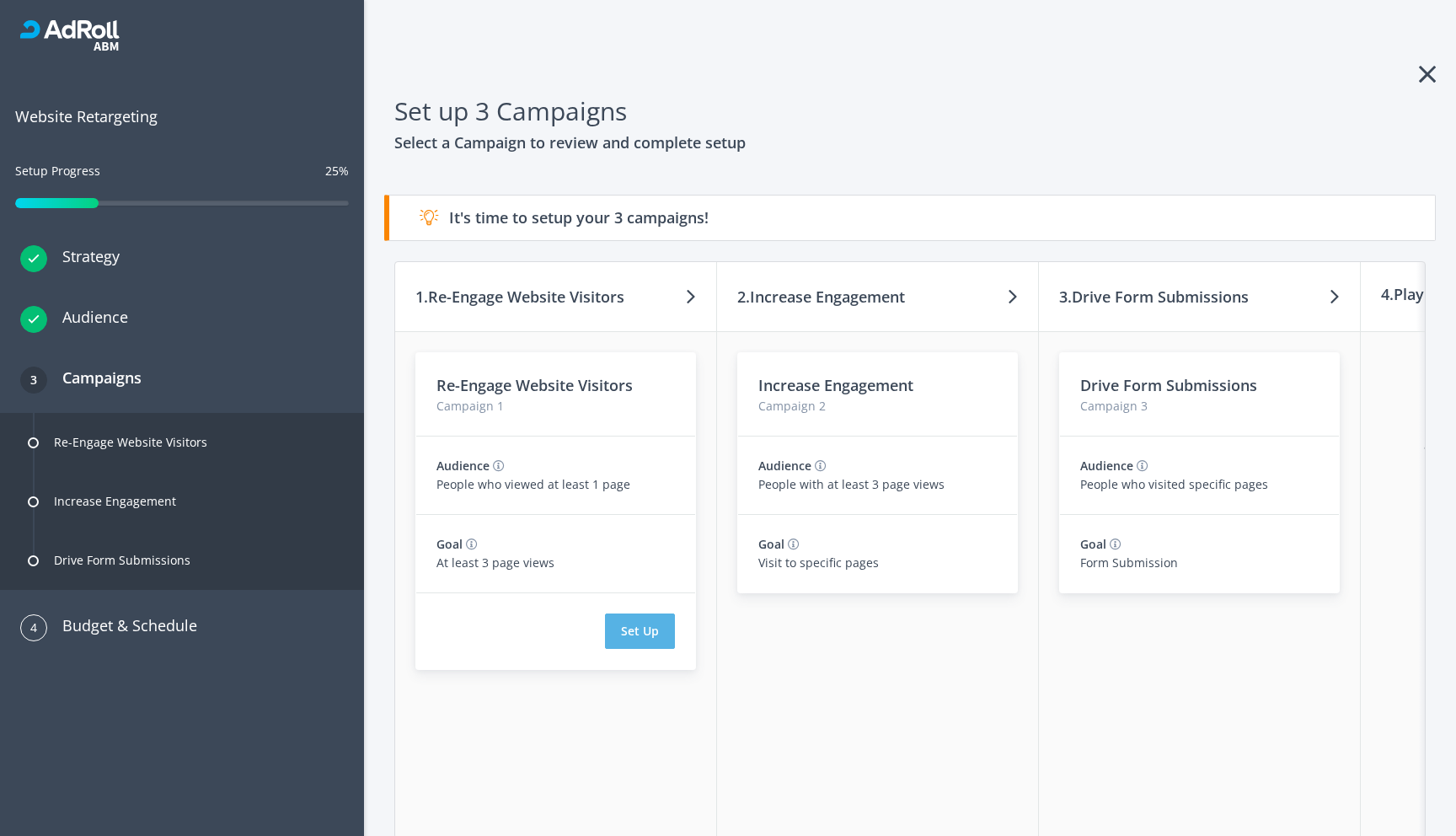
click at [648, 625] on button "Set Up" at bounding box center [639, 630] width 70 height 35
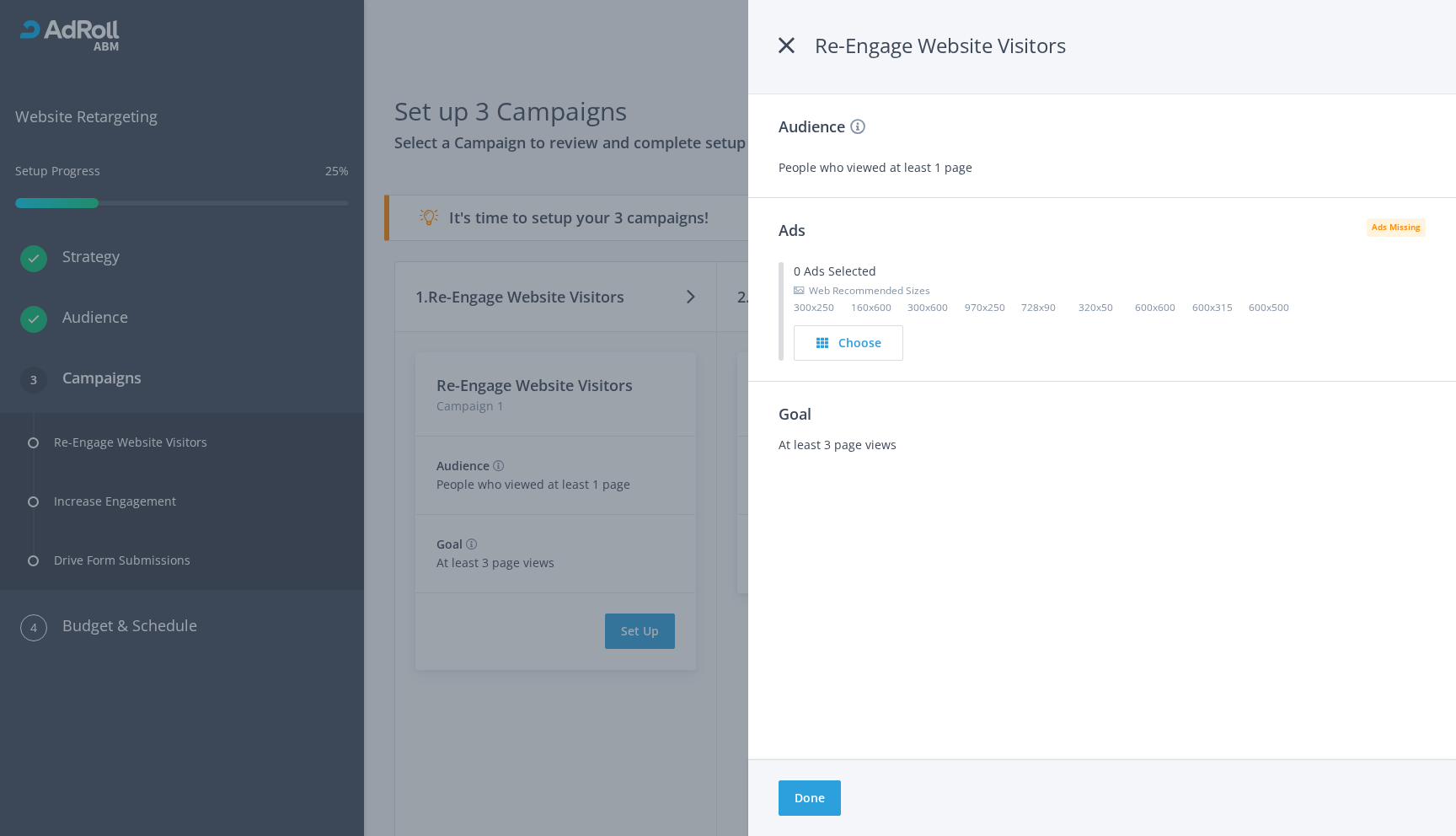
click at [715, 451] on div at bounding box center [728, 418] width 1456 height 836
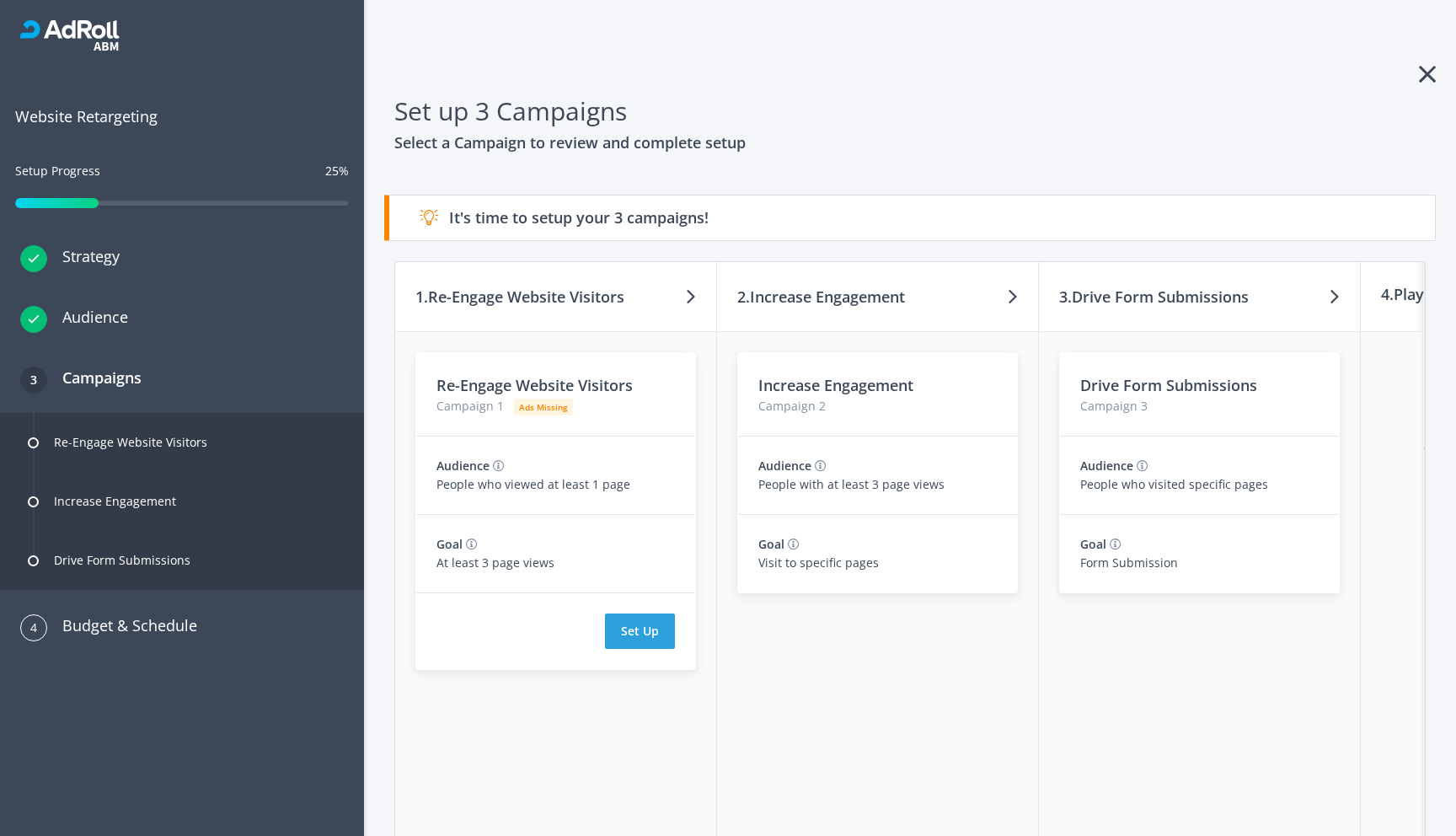
click at [1426, 79] on icon at bounding box center [1426, 74] width 17 height 27
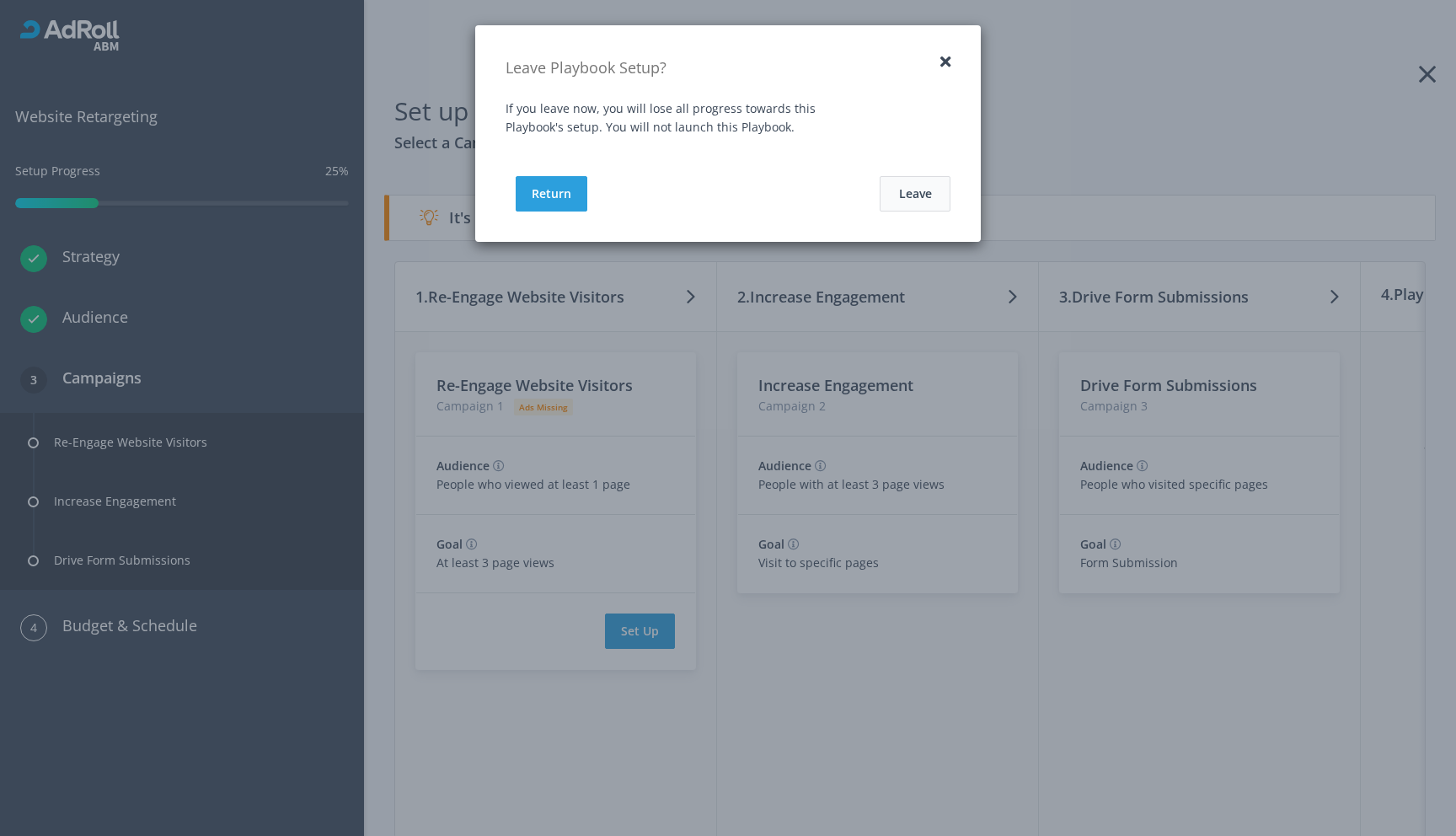
click at [931, 195] on button "Leave" at bounding box center [914, 194] width 71 height 35
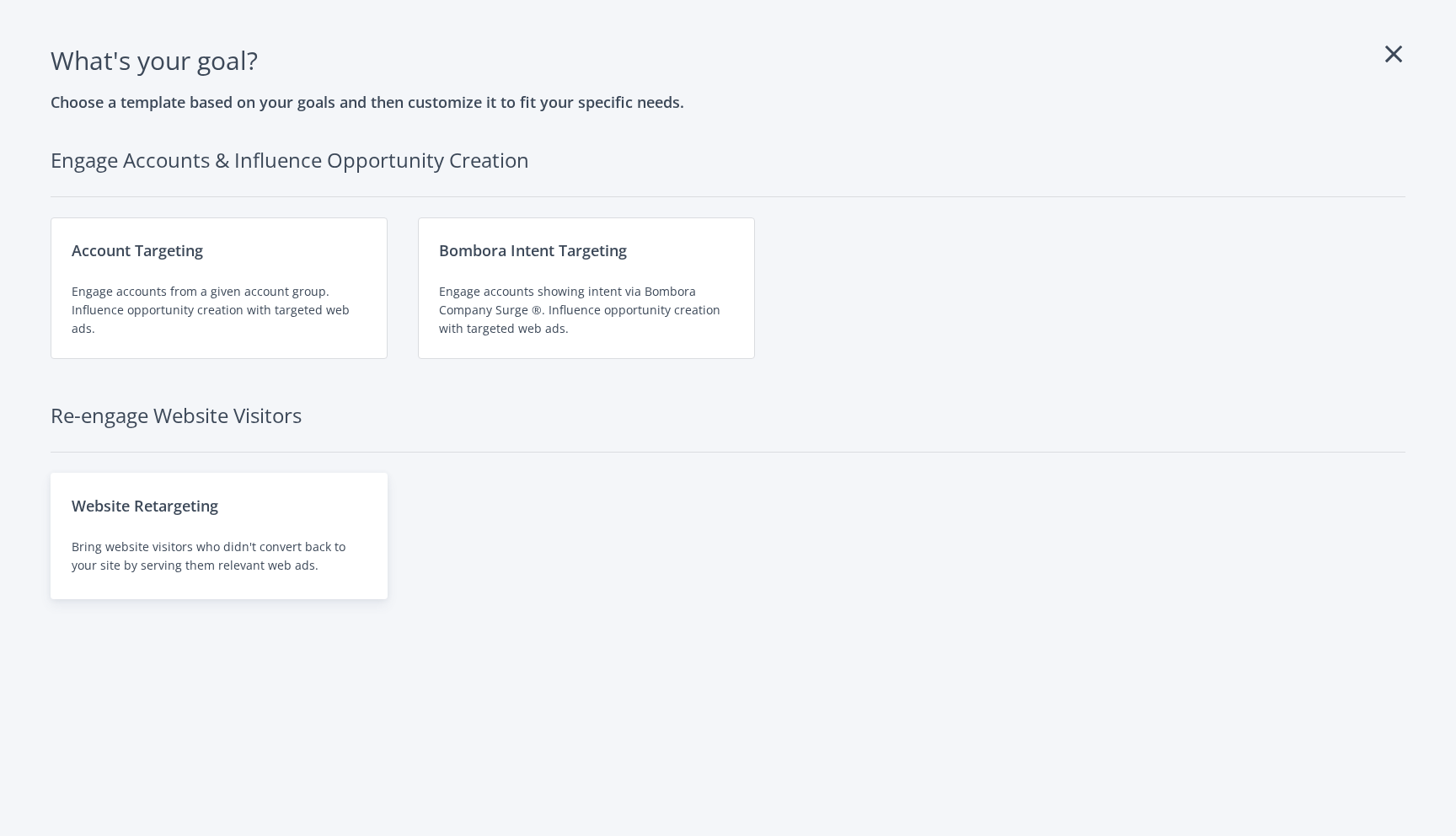
click at [251, 533] on div "Website Retargeting Bring website visitors who didn't convert back to your site…" at bounding box center [219, 536] width 337 height 127
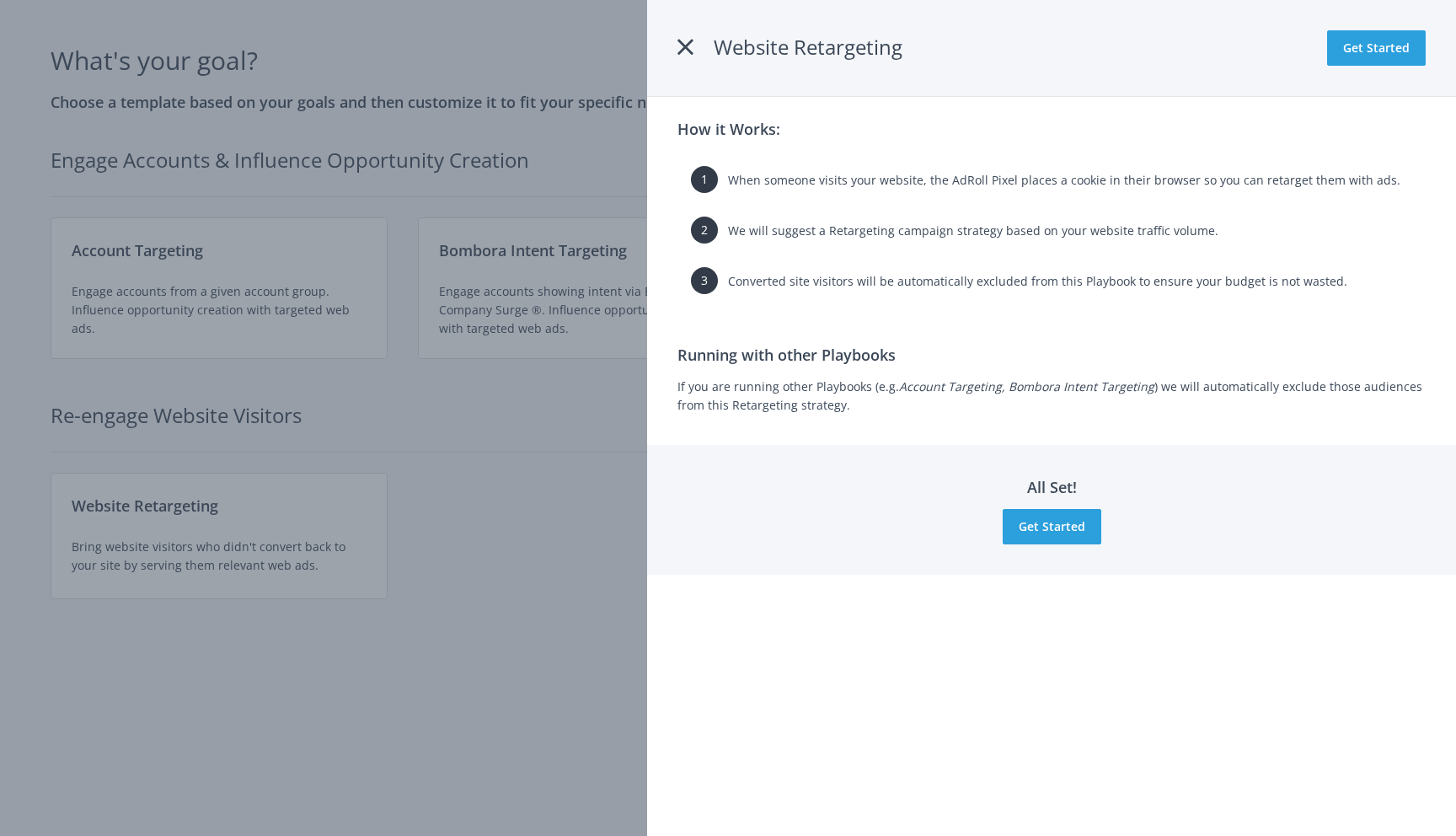
click at [773, 785] on div "Website Retargeting Get Started How it Works: 1 When someone visits your websit…" at bounding box center [1051, 418] width 809 height 836
click at [1373, 57] on button "Get Started" at bounding box center [1375, 47] width 99 height 35
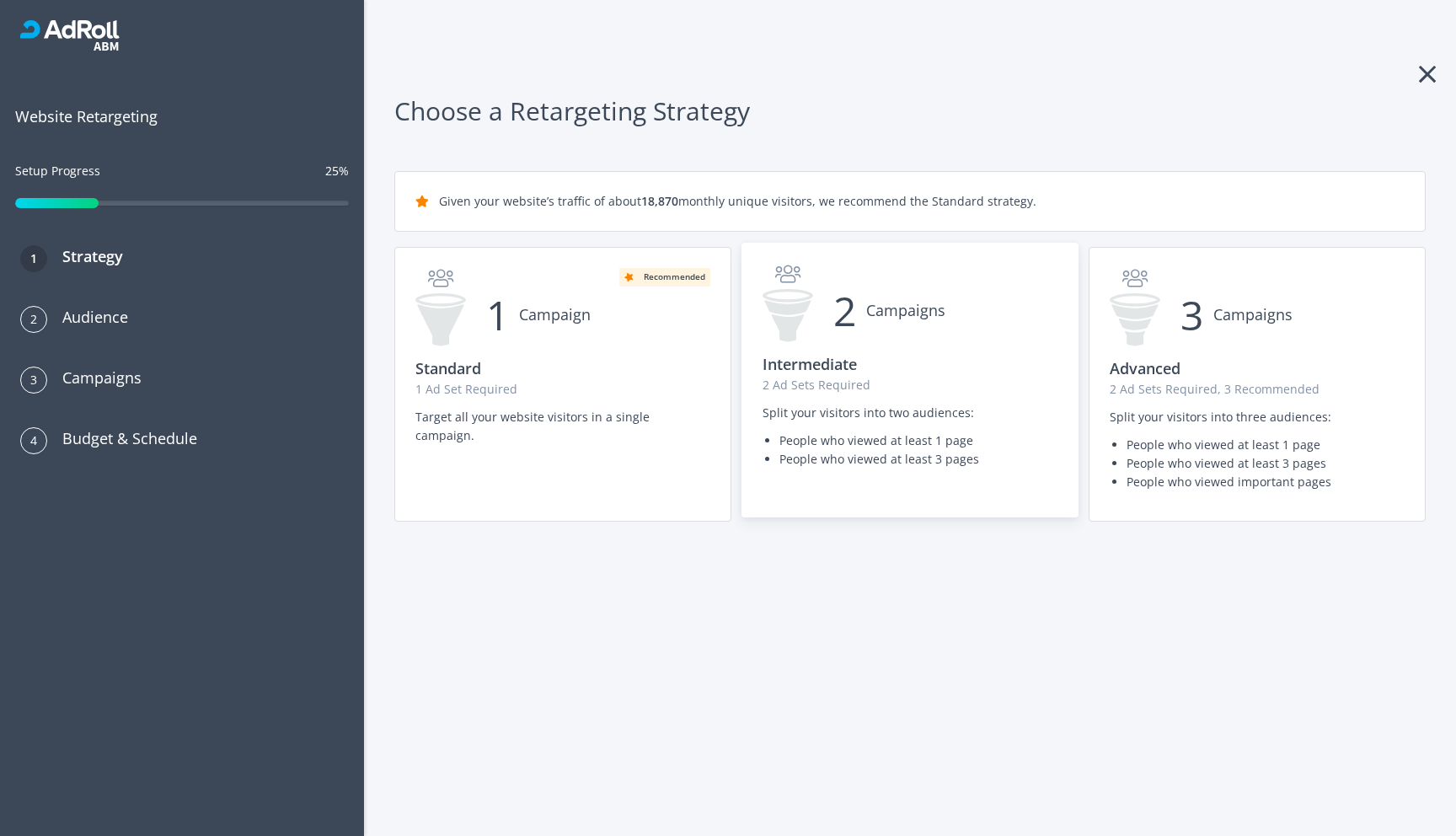
click at [930, 317] on span "Campaigns" at bounding box center [905, 310] width 79 height 24
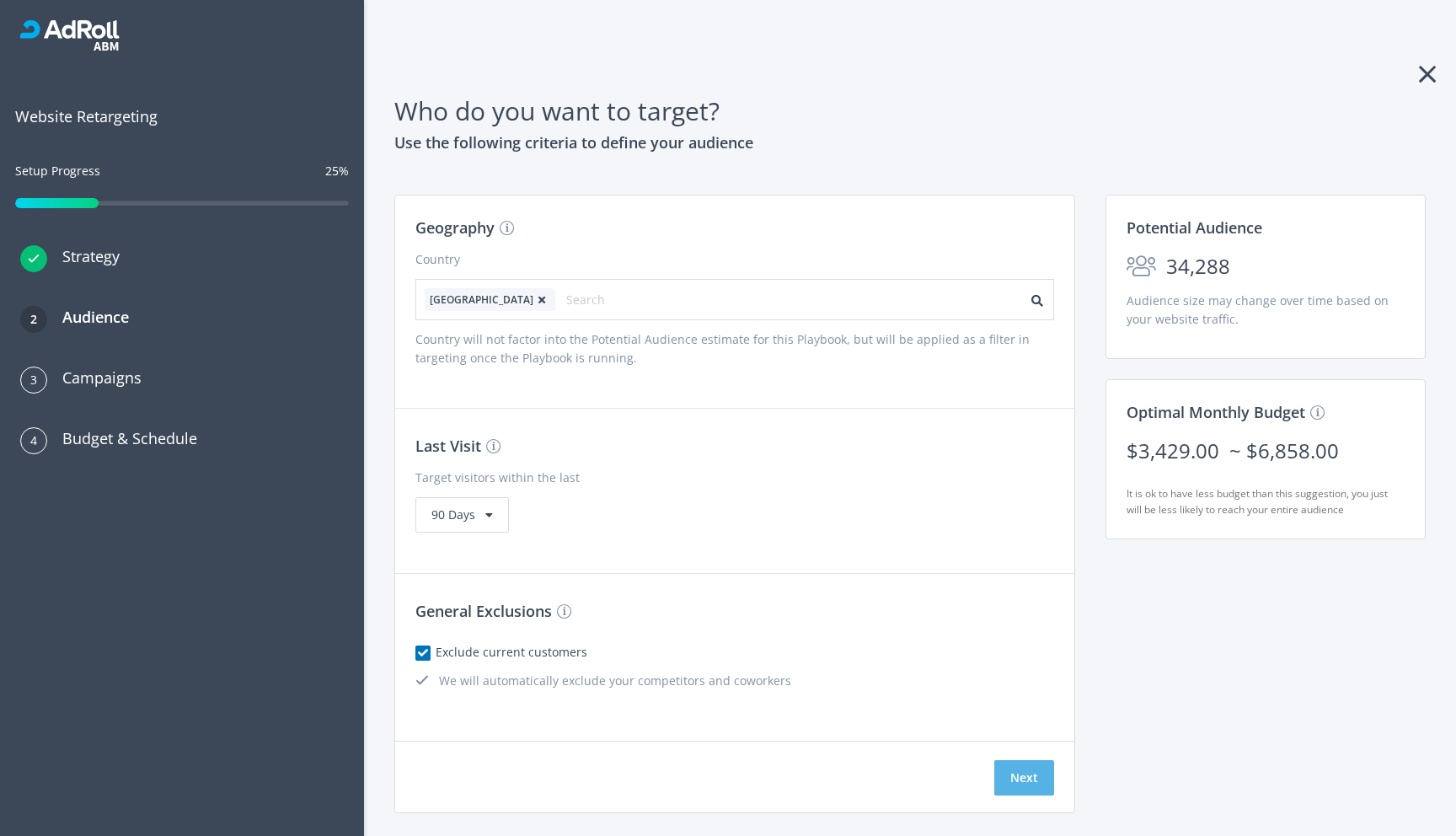
click at [1022, 778] on button "Next" at bounding box center [1024, 777] width 60 height 35
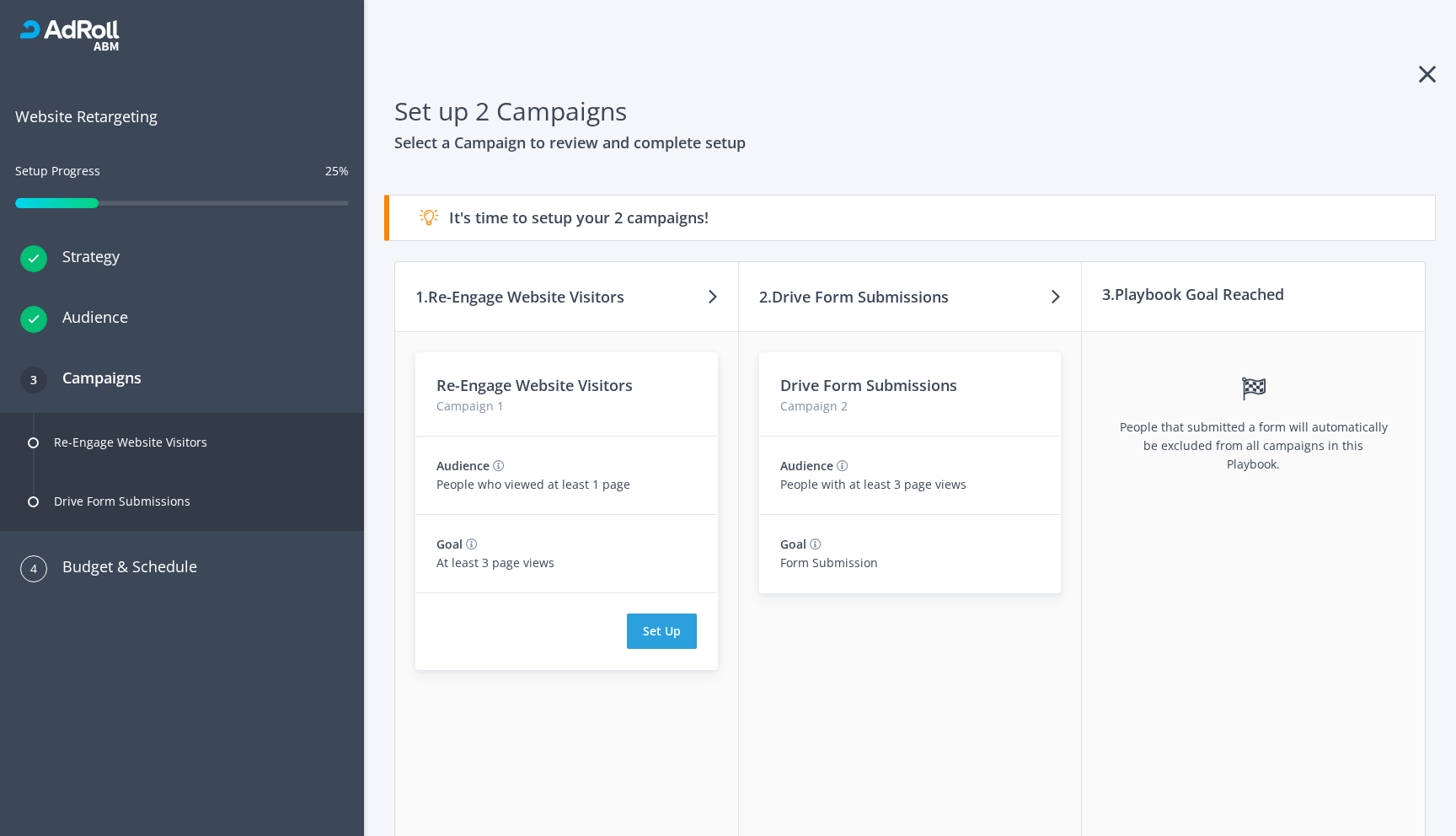
click at [1420, 82] on icon at bounding box center [1426, 74] width 17 height 27
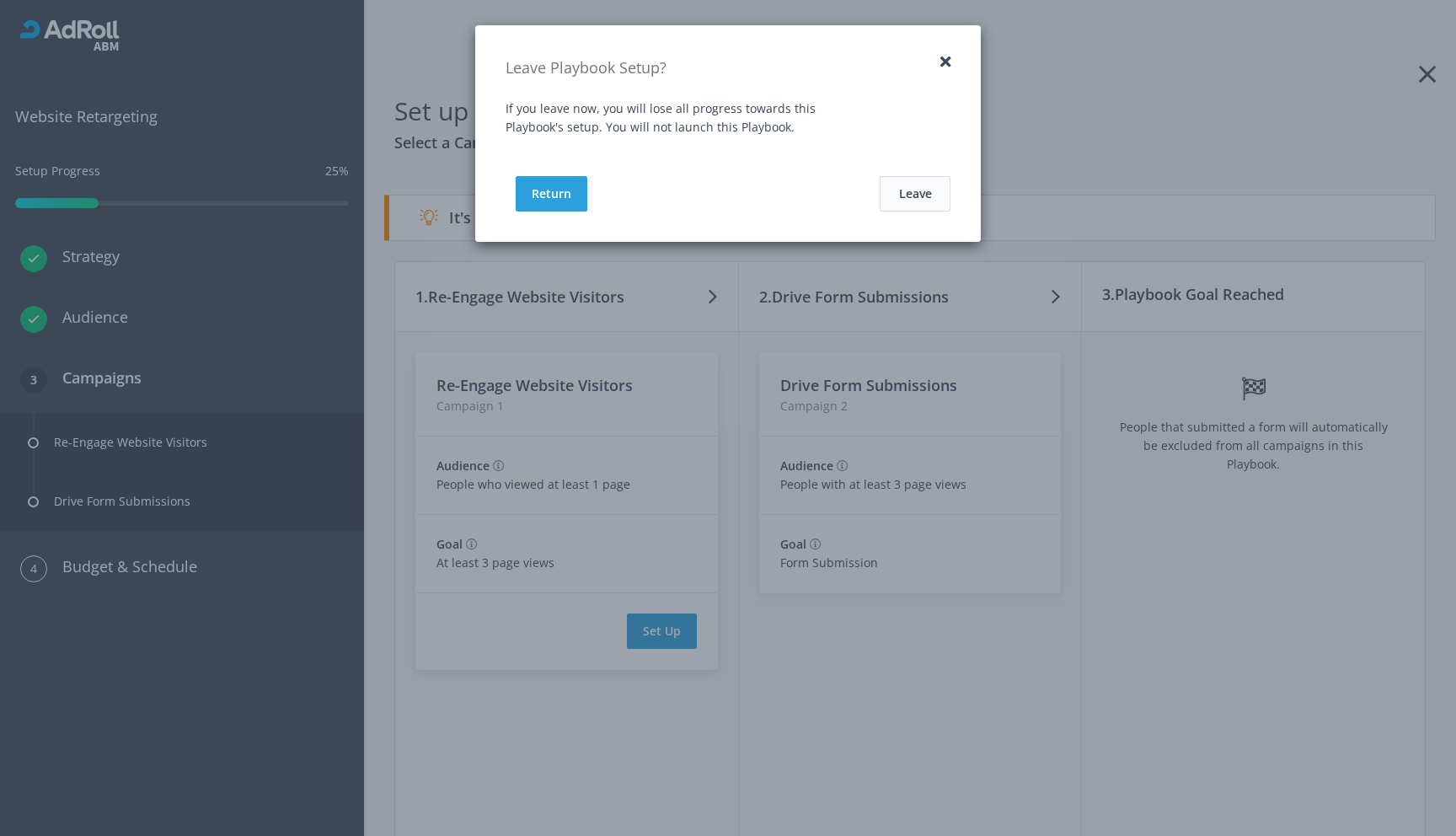
click at [921, 204] on button "Leave" at bounding box center [914, 194] width 71 height 35
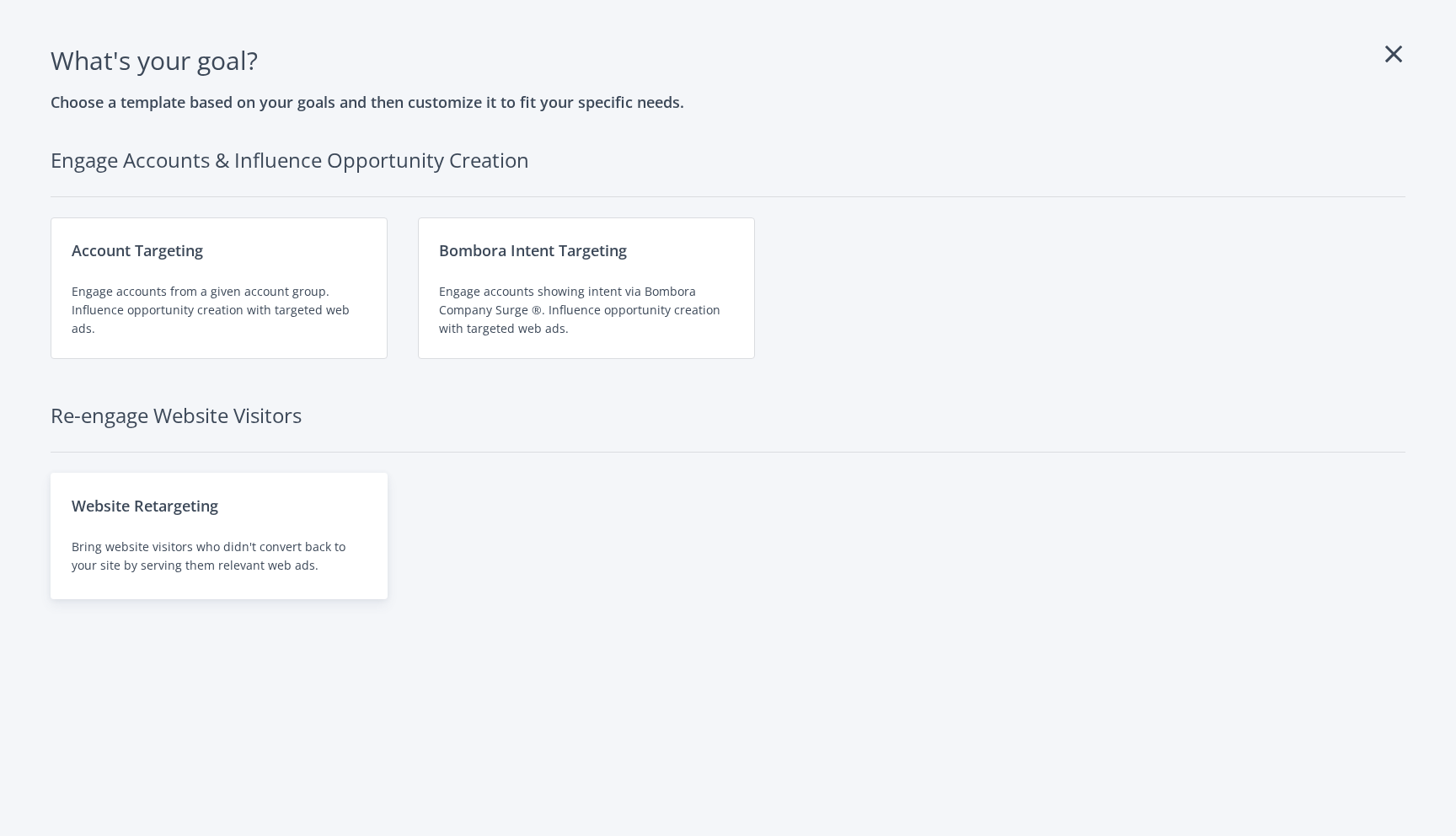
click at [246, 520] on div "Website Retargeting Bring website visitors who didn't convert back to your site…" at bounding box center [219, 536] width 337 height 127
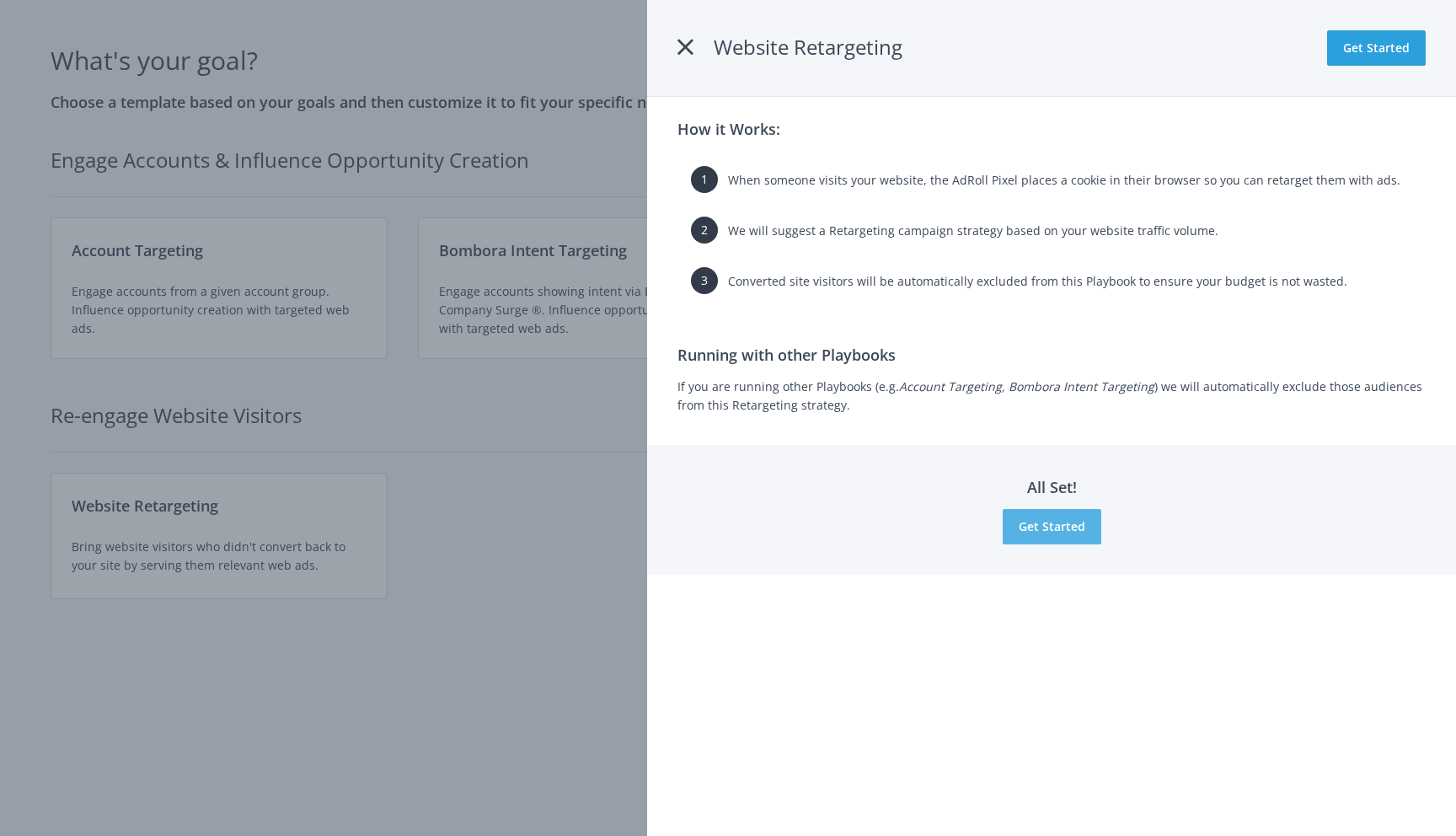
click at [1050, 526] on button "Get Started" at bounding box center [1051, 526] width 99 height 35
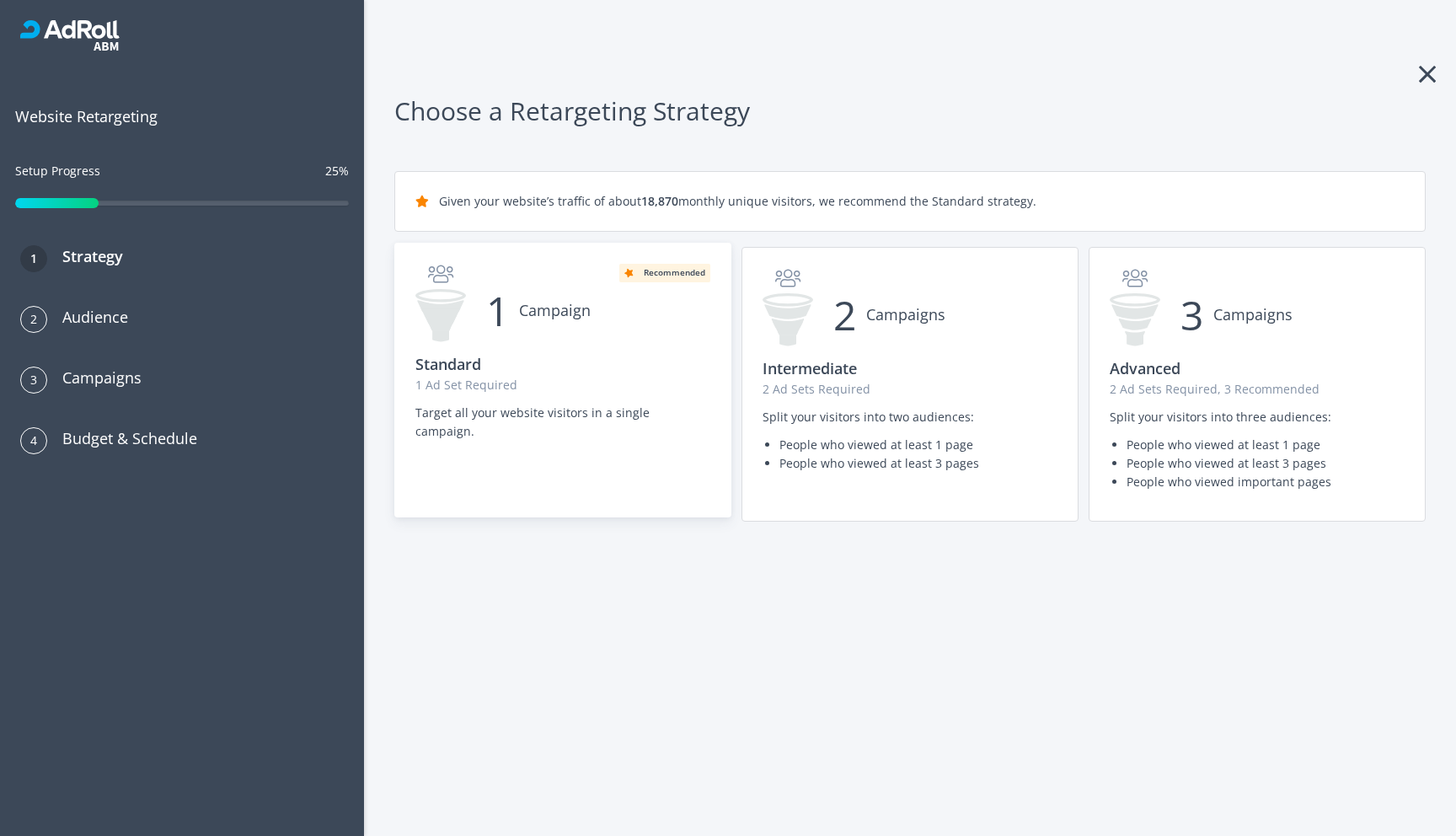
click at [571, 437] on div "1 Campaign Recommended Standard 1 Ad Set Required Target all your website visit…" at bounding box center [562, 356] width 335 height 226
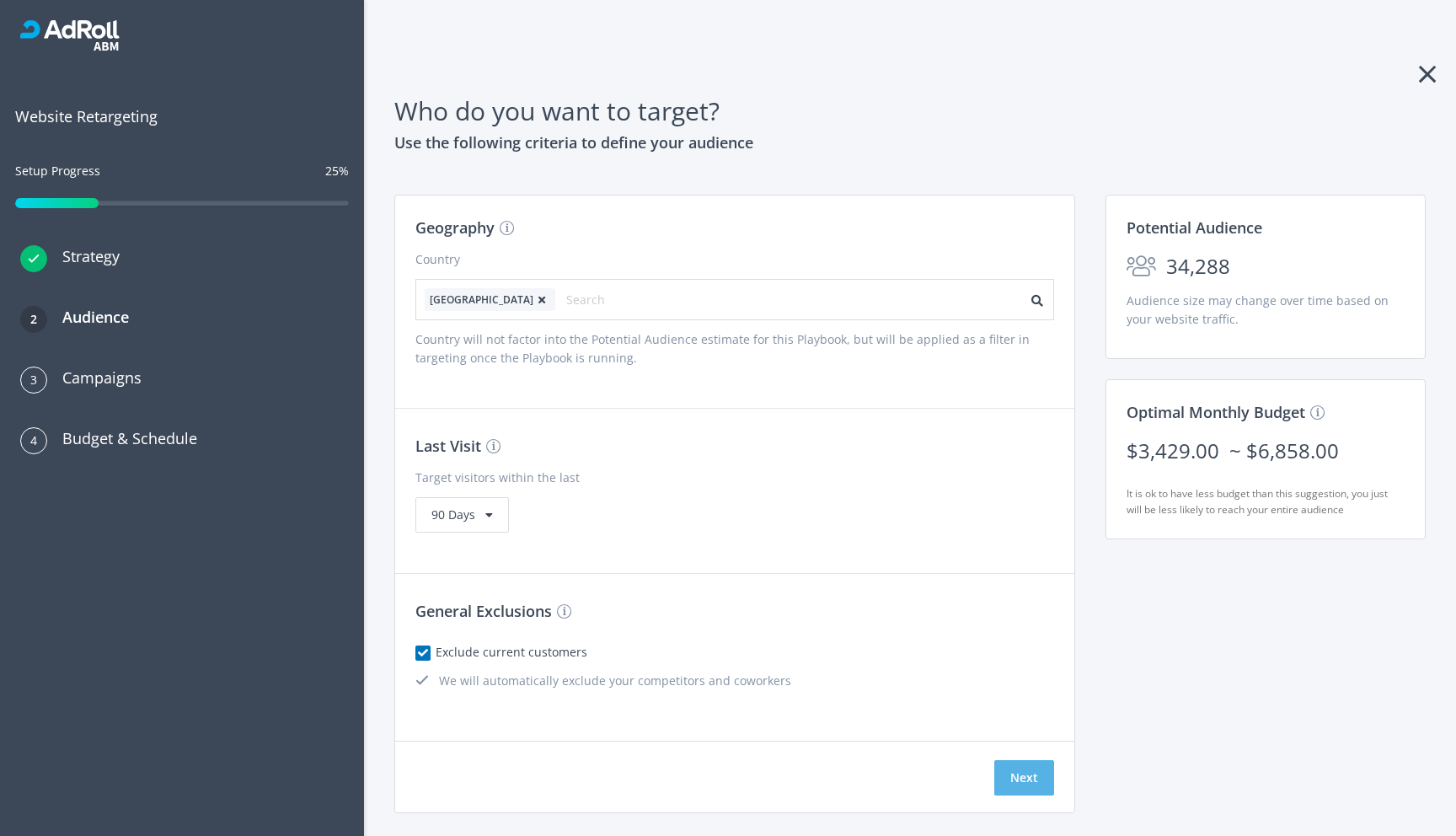
click at [1025, 773] on button "Next" at bounding box center [1024, 777] width 60 height 35
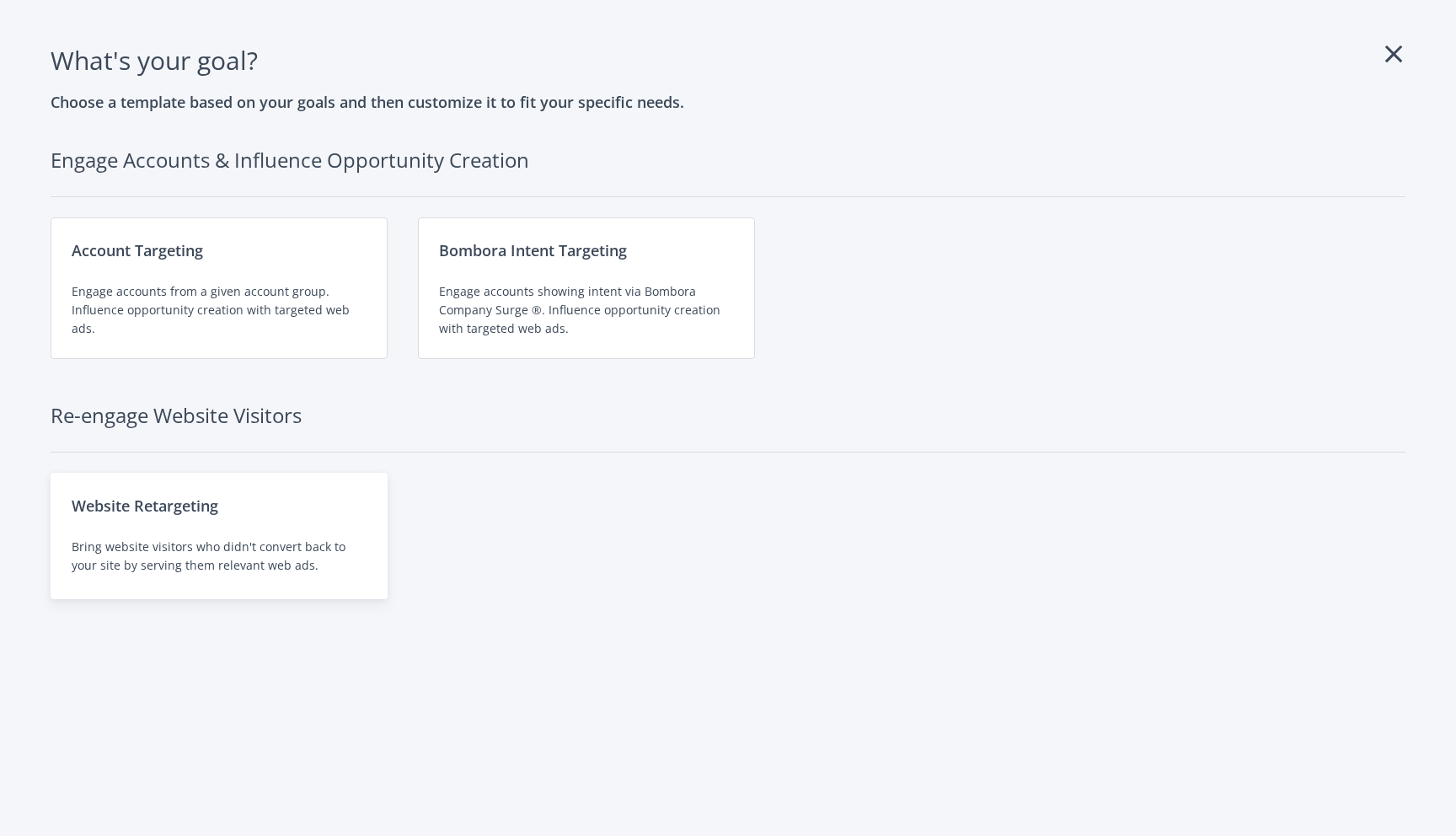
click at [139, 497] on div "Website Retargeting" at bounding box center [219, 506] width 295 height 24
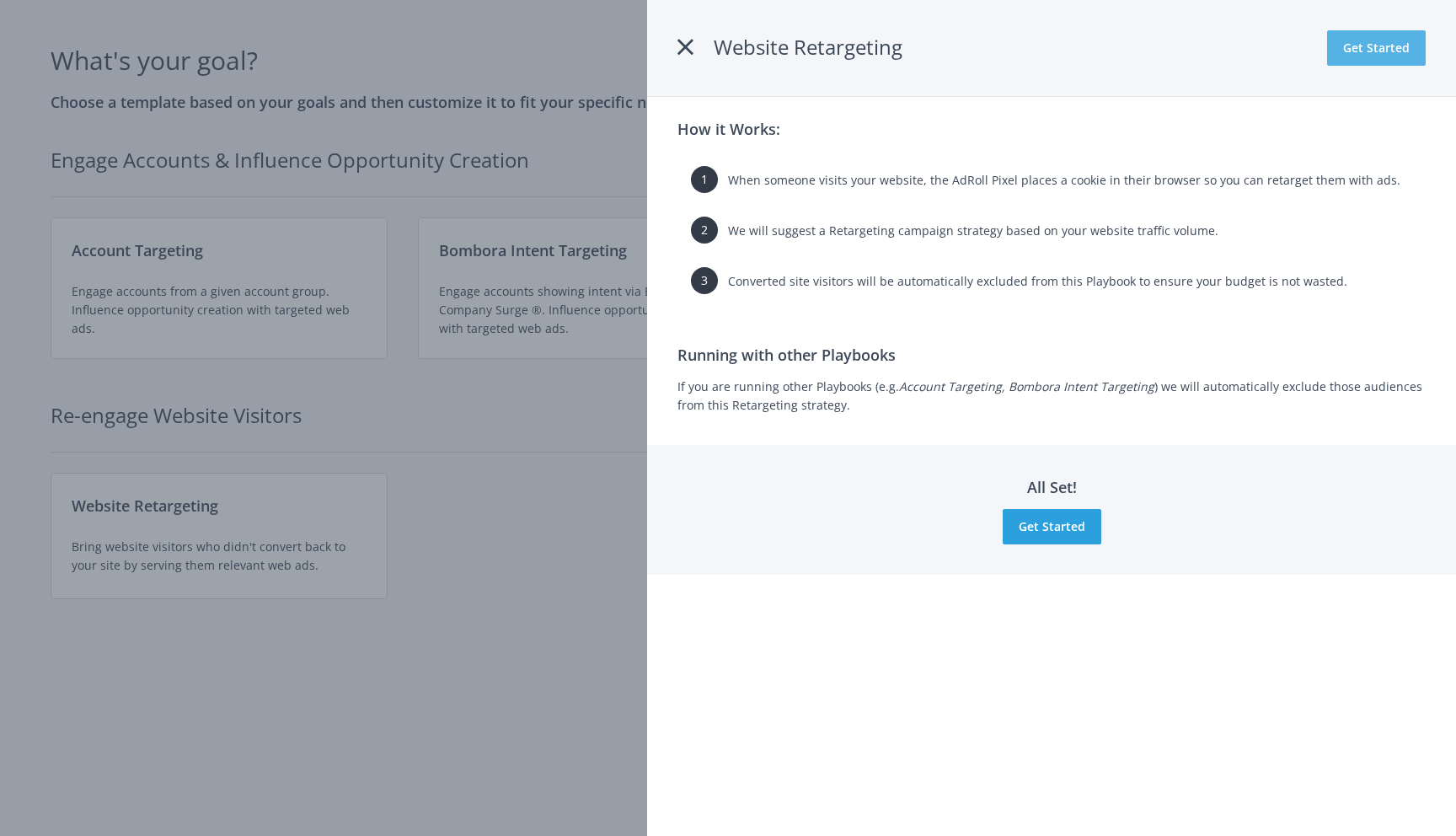
click at [1375, 46] on button "Get Started" at bounding box center [1375, 47] width 99 height 35
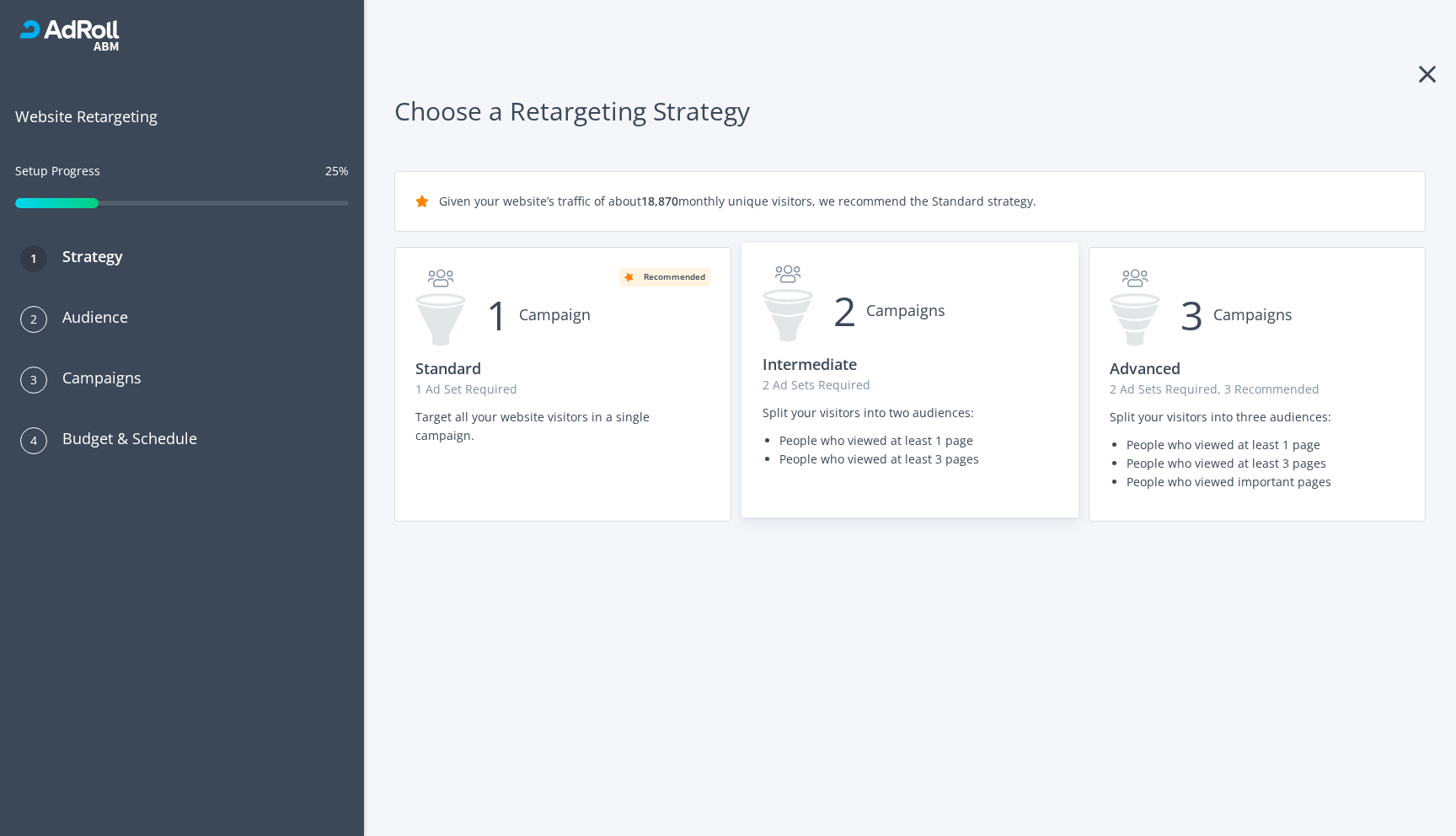
click at [902, 415] on p "Split your visitors into two audiences:" at bounding box center [910, 413] width 295 height 19
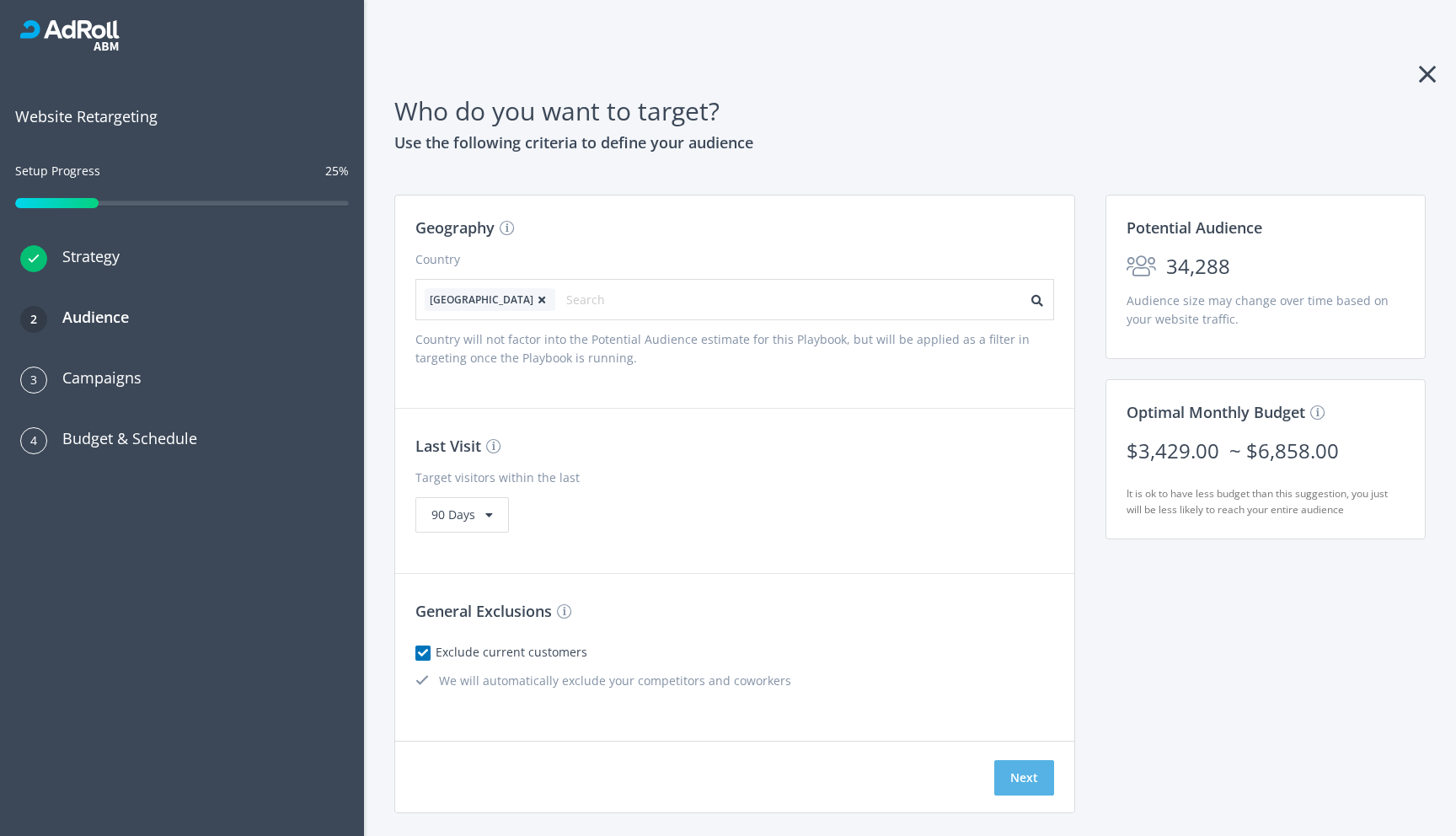
click at [1039, 786] on button "Next" at bounding box center [1024, 777] width 60 height 35
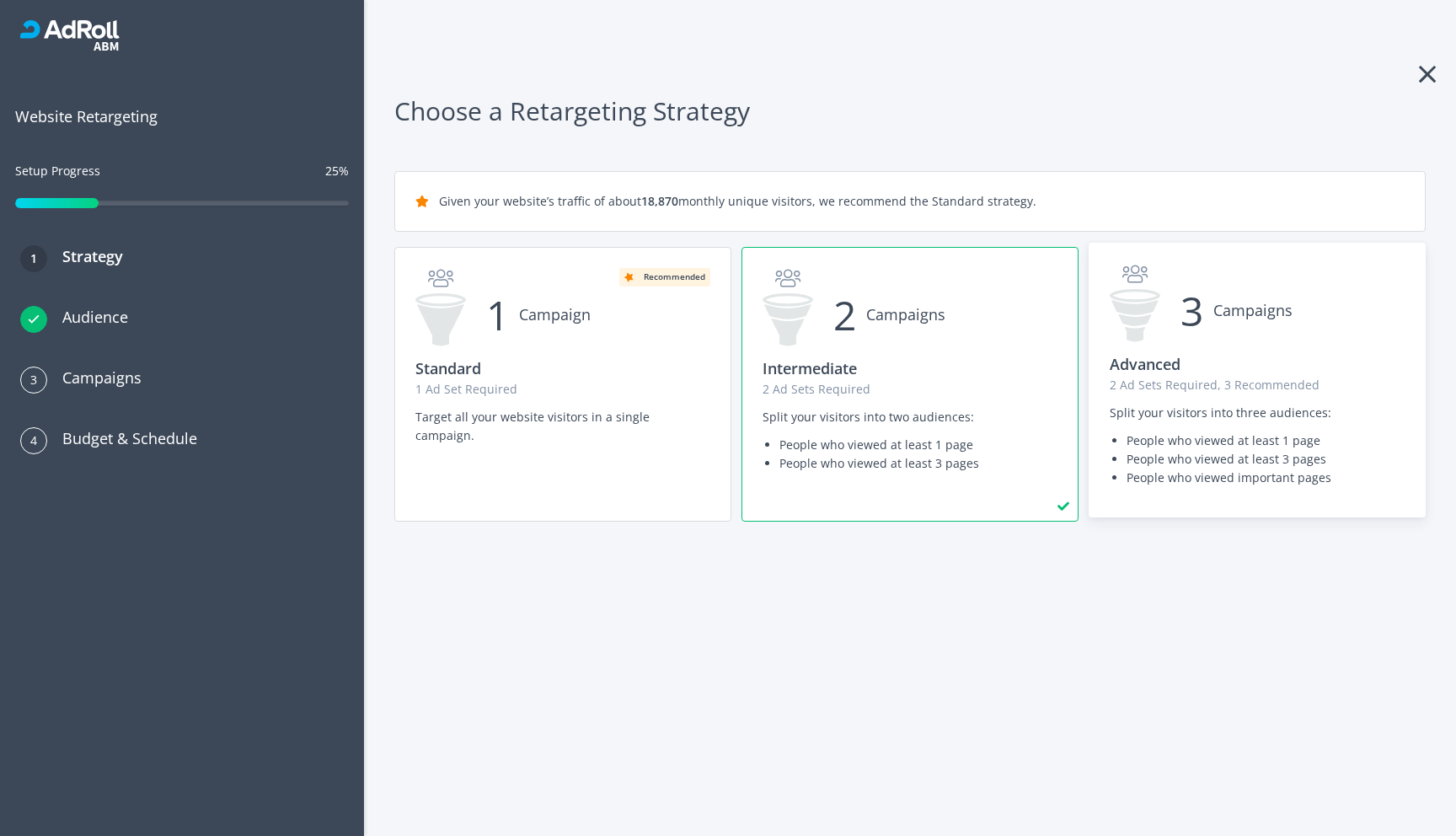
click at [1261, 396] on div "3 Campaigns Advanced 2 Ad Sets Required, 3 Recommended Split your visitors into…" at bounding box center [1257, 380] width 335 height 273
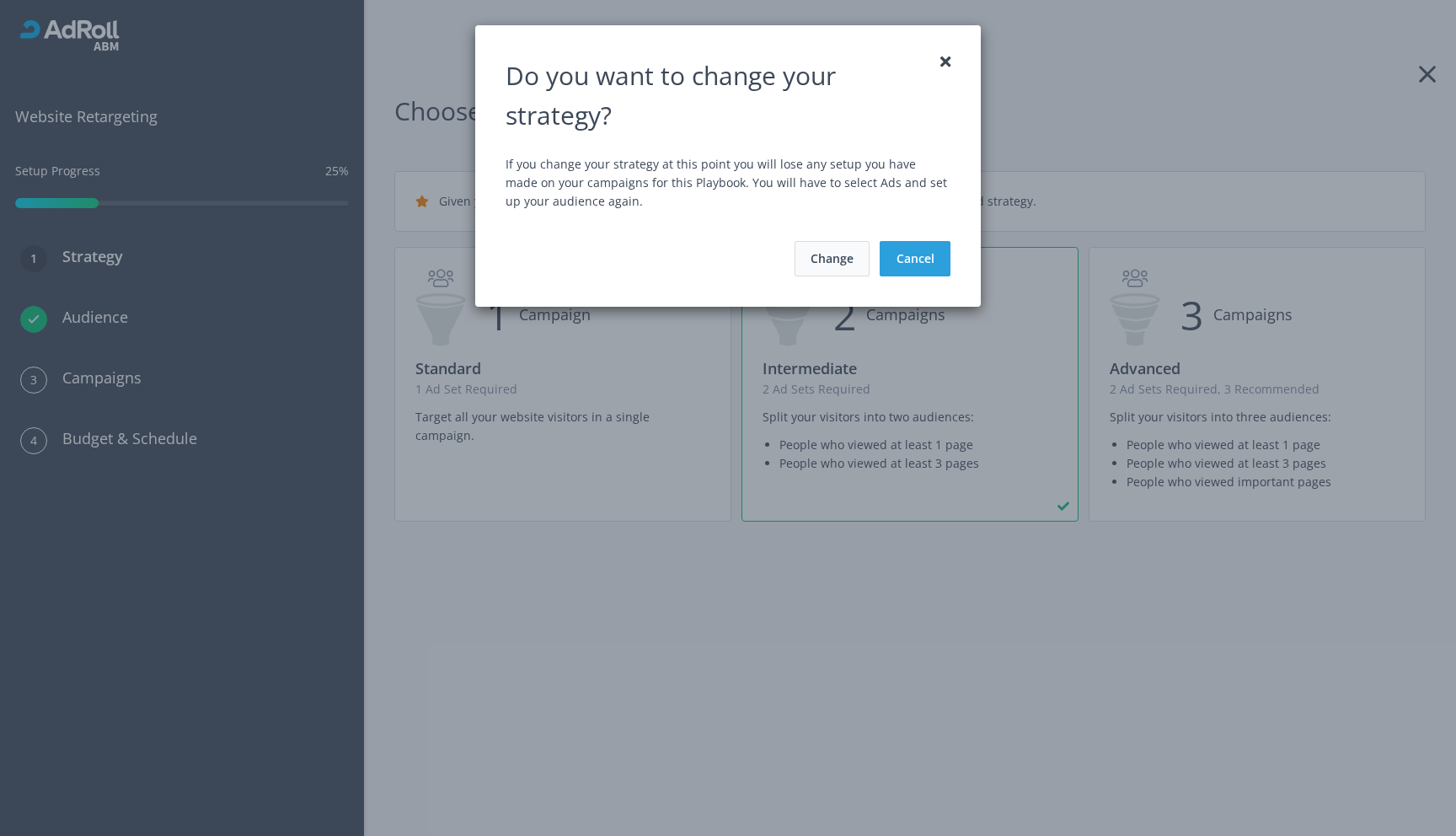
click at [814, 257] on button "Change" at bounding box center [832, 258] width 75 height 35
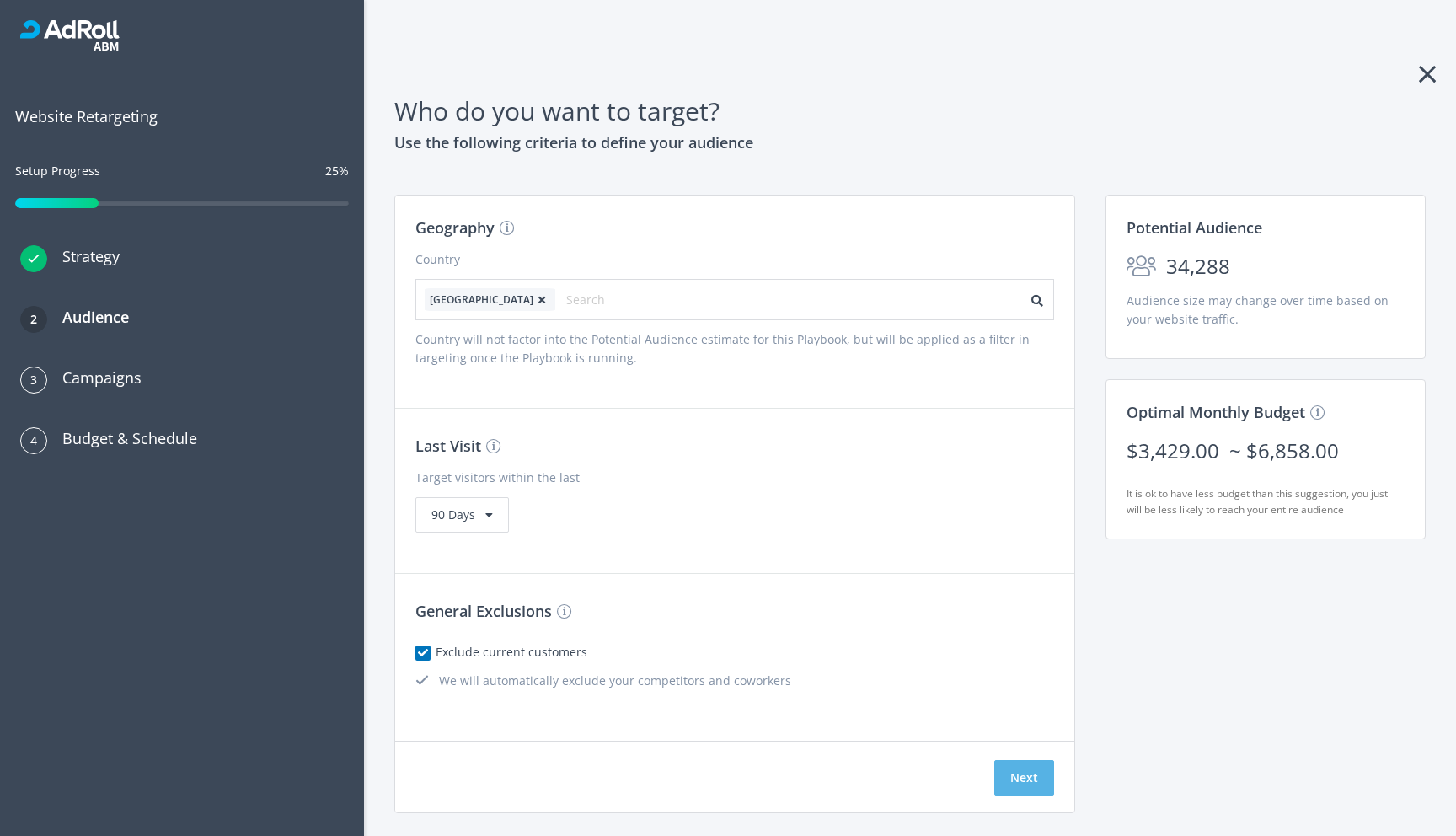
click at [1022, 773] on button "Next" at bounding box center [1024, 777] width 60 height 35
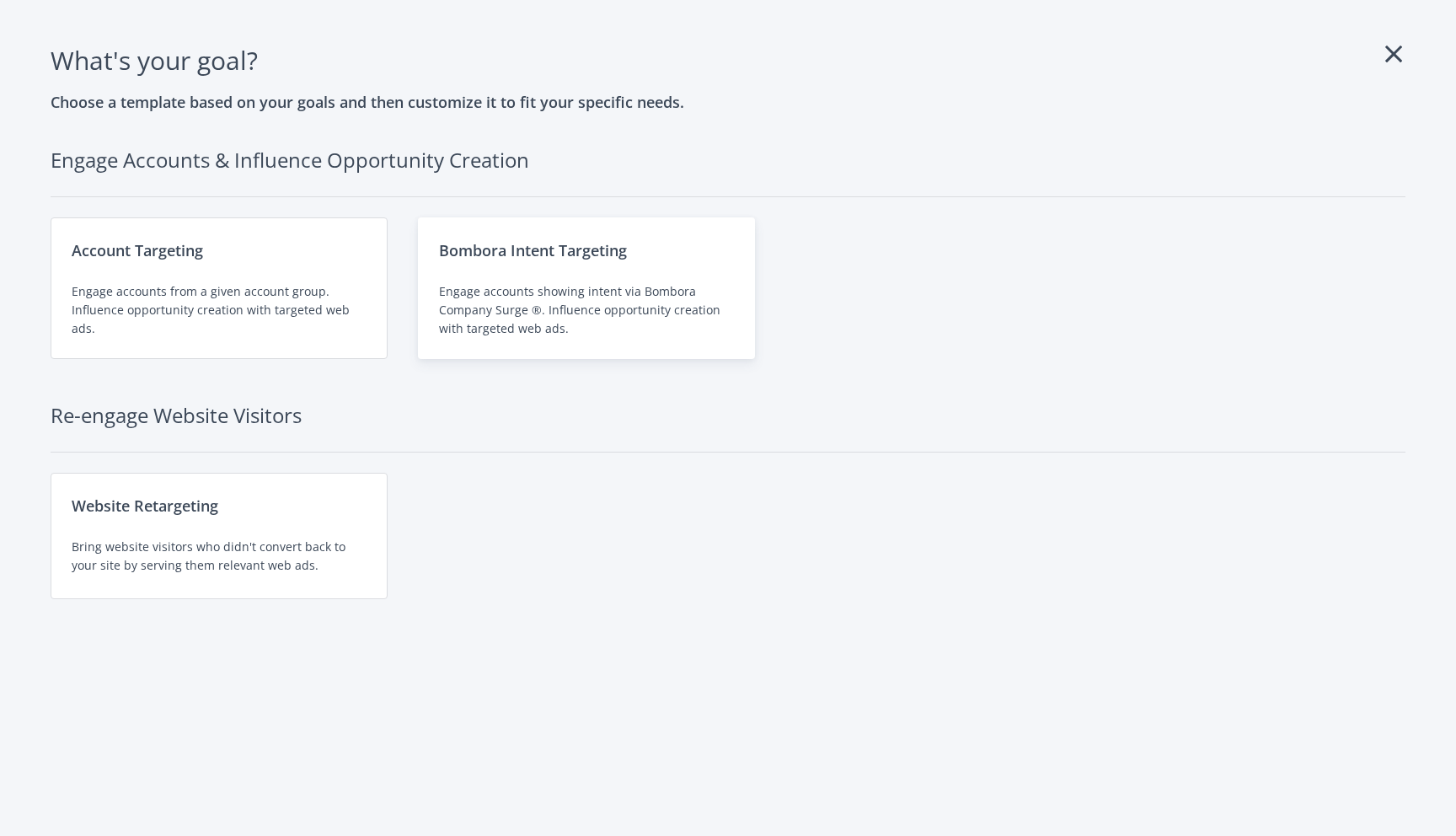
click at [566, 295] on div "Engage accounts showing intent via Bombora Company Surge ®. Influence opportuni…" at bounding box center [586, 310] width 295 height 56
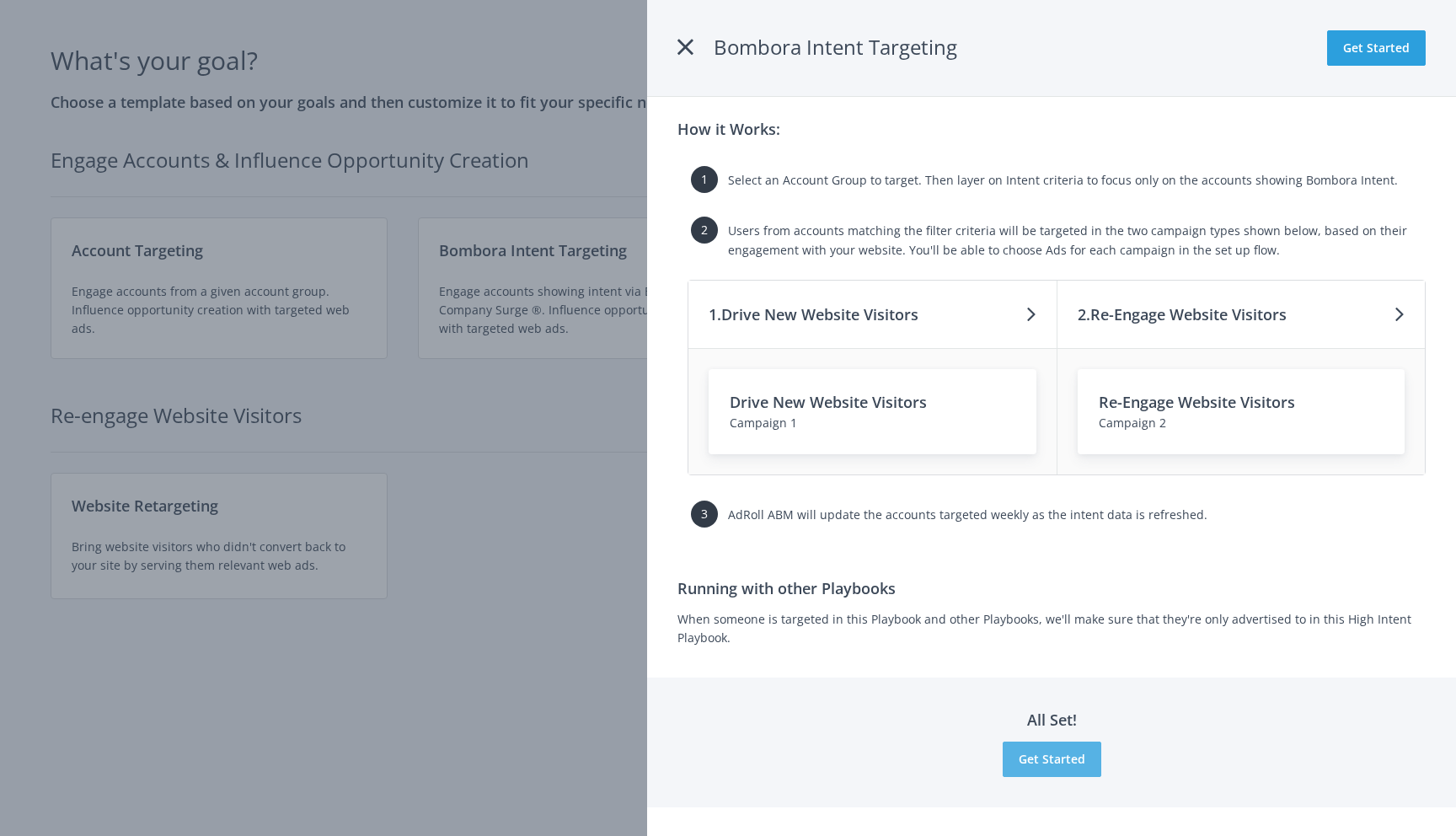
click at [1048, 762] on button "Get Started" at bounding box center [1051, 758] width 99 height 35
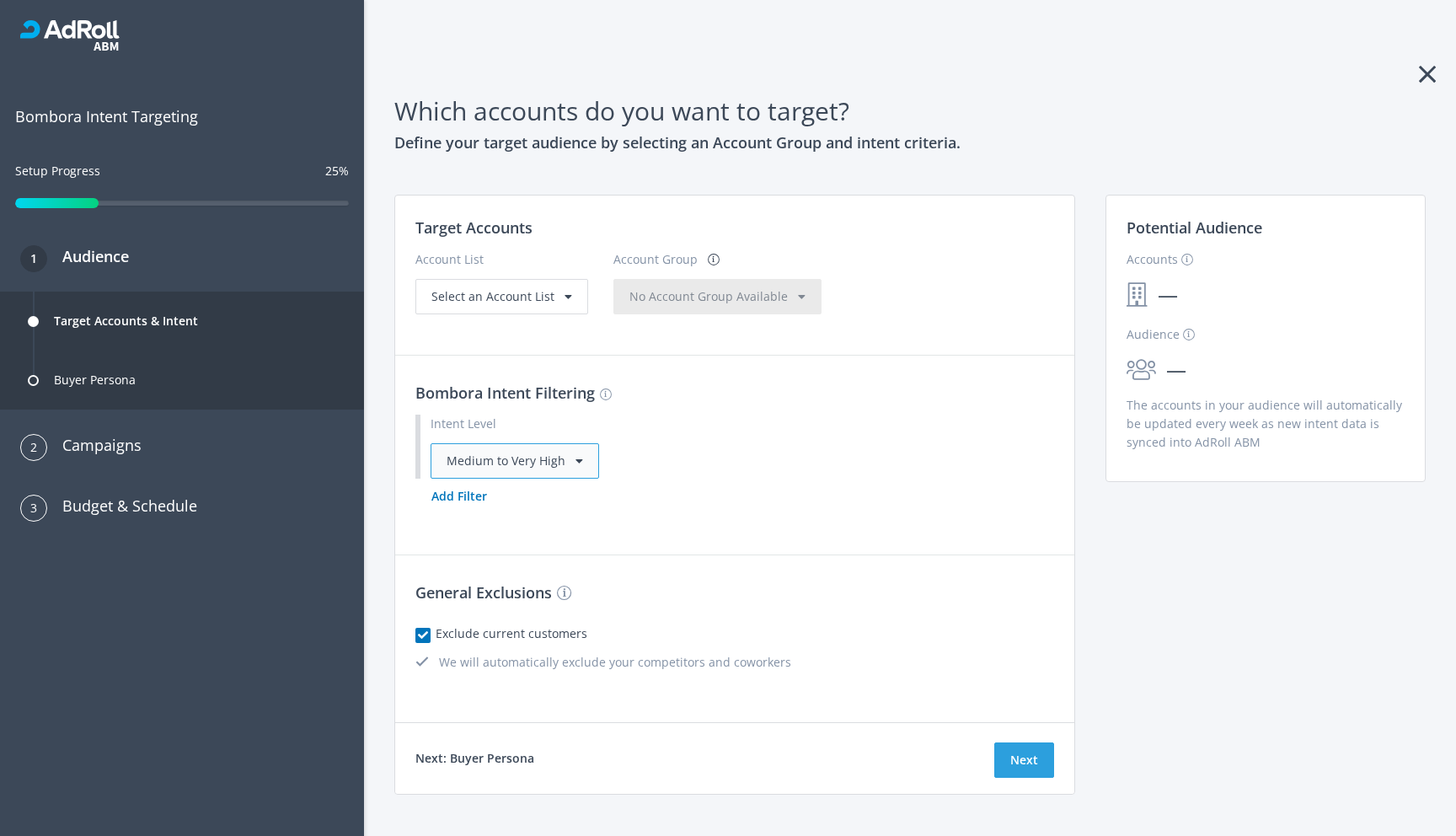
click at [495, 465] on div "Medium to Very High" at bounding box center [515, 460] width 169 height 35
click at [691, 443] on div "Medium to Very High Medium to Very High 0 accounts High to Very High 0 accounts…" at bounding box center [742, 460] width 623 height 35
click at [463, 491] on button "Add Filter" at bounding box center [459, 496] width 88 height 35
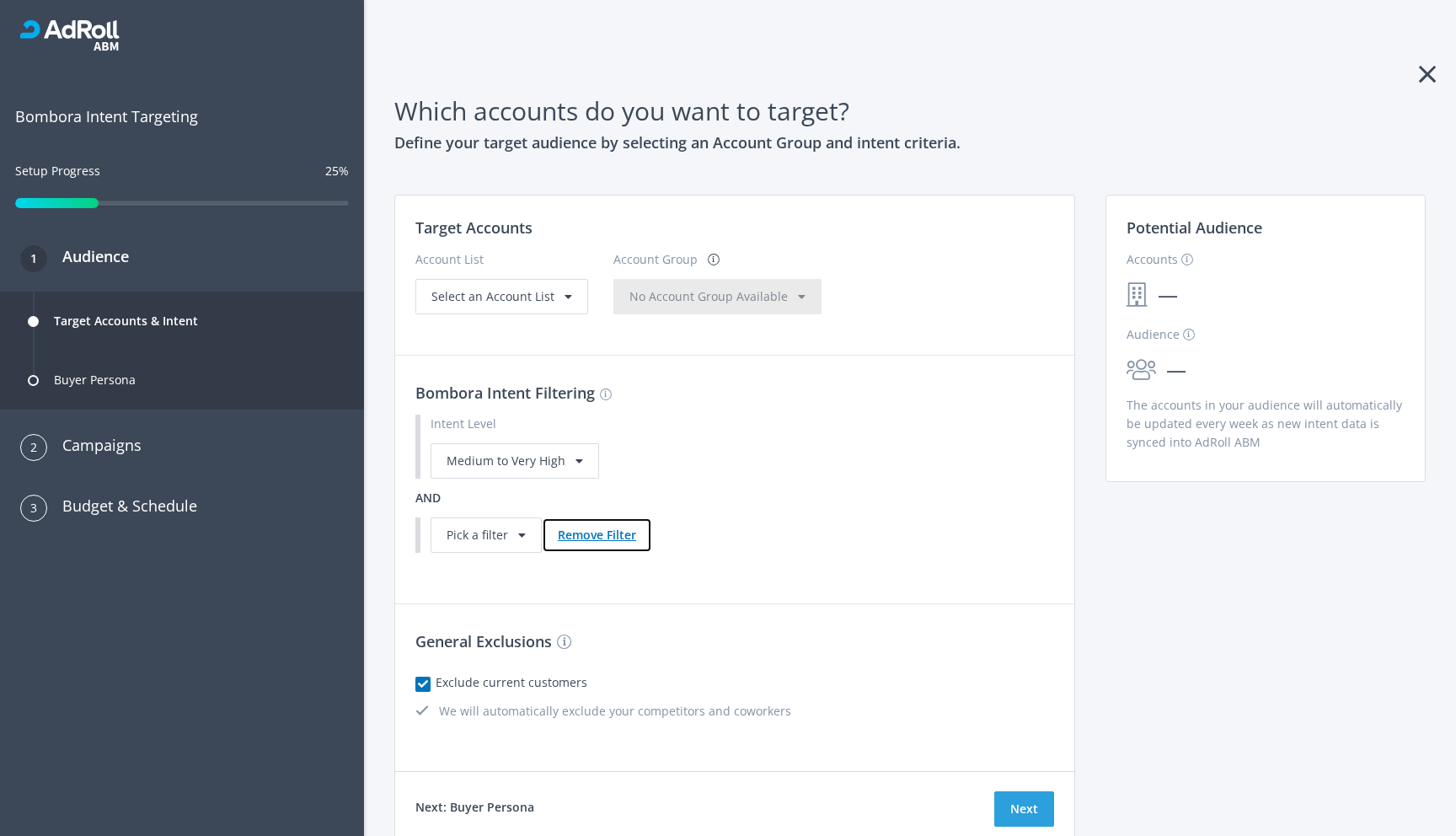
click at [588, 532] on button "Remove Filter" at bounding box center [596, 535] width 111 height 35
